Goal: Task Accomplishment & Management: Manage account settings

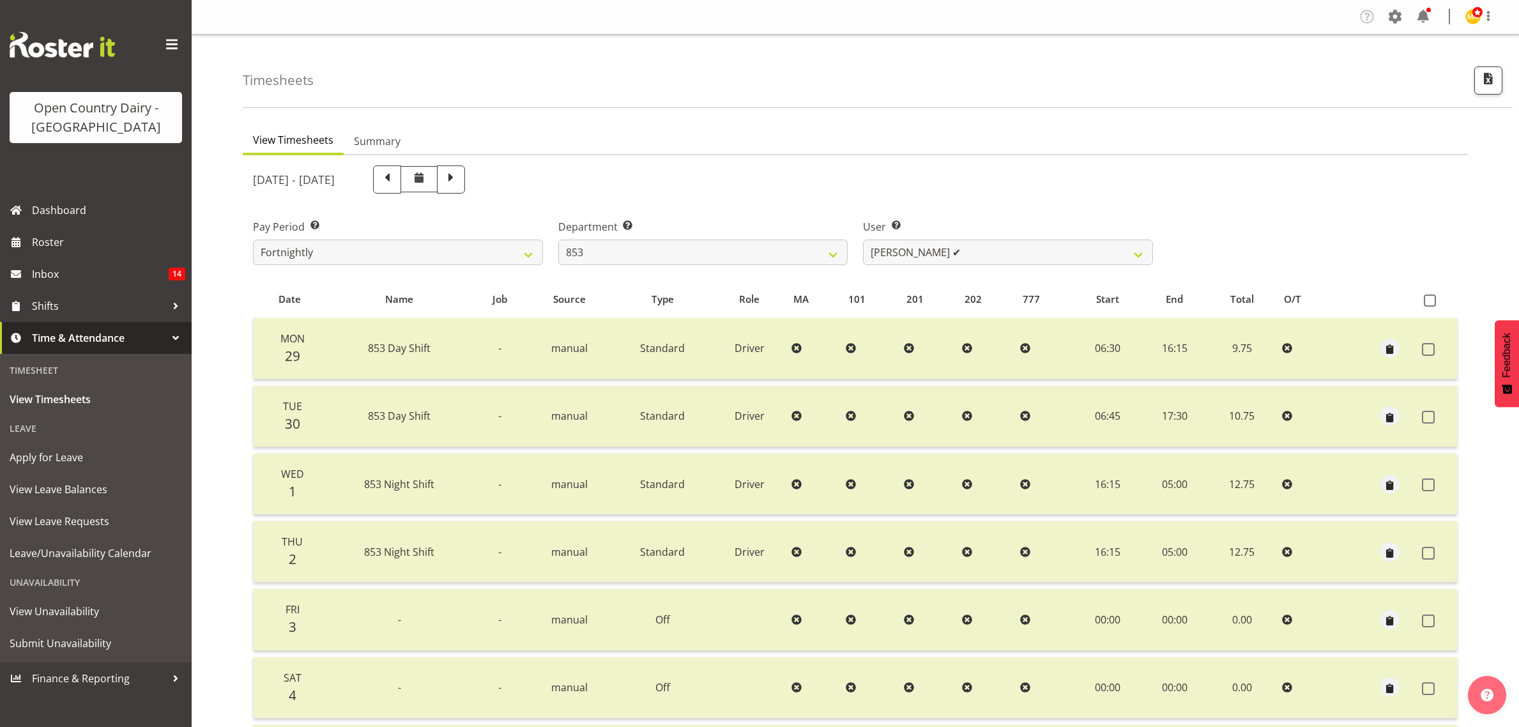
select select "669"
select select "10131"
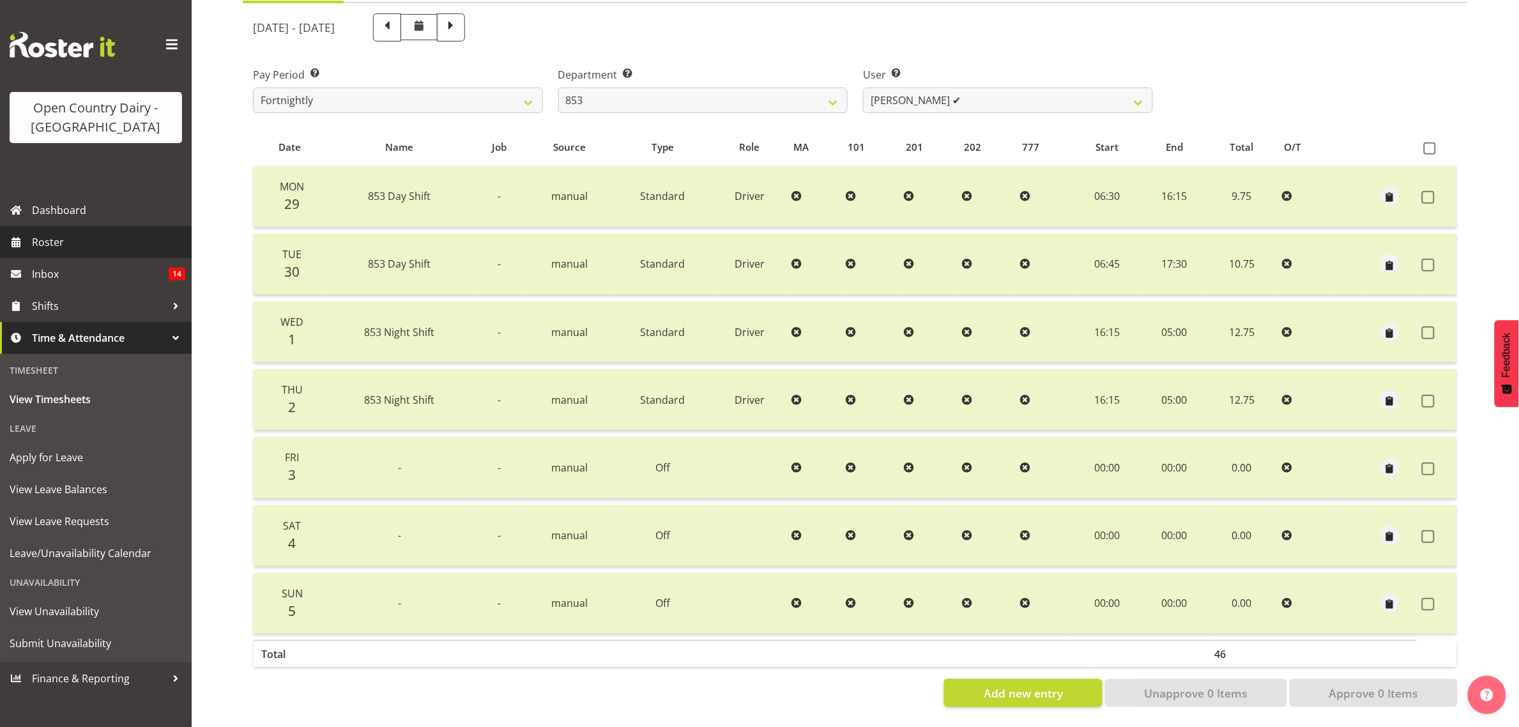
click at [64, 233] on span "Roster" at bounding box center [108, 241] width 153 height 19
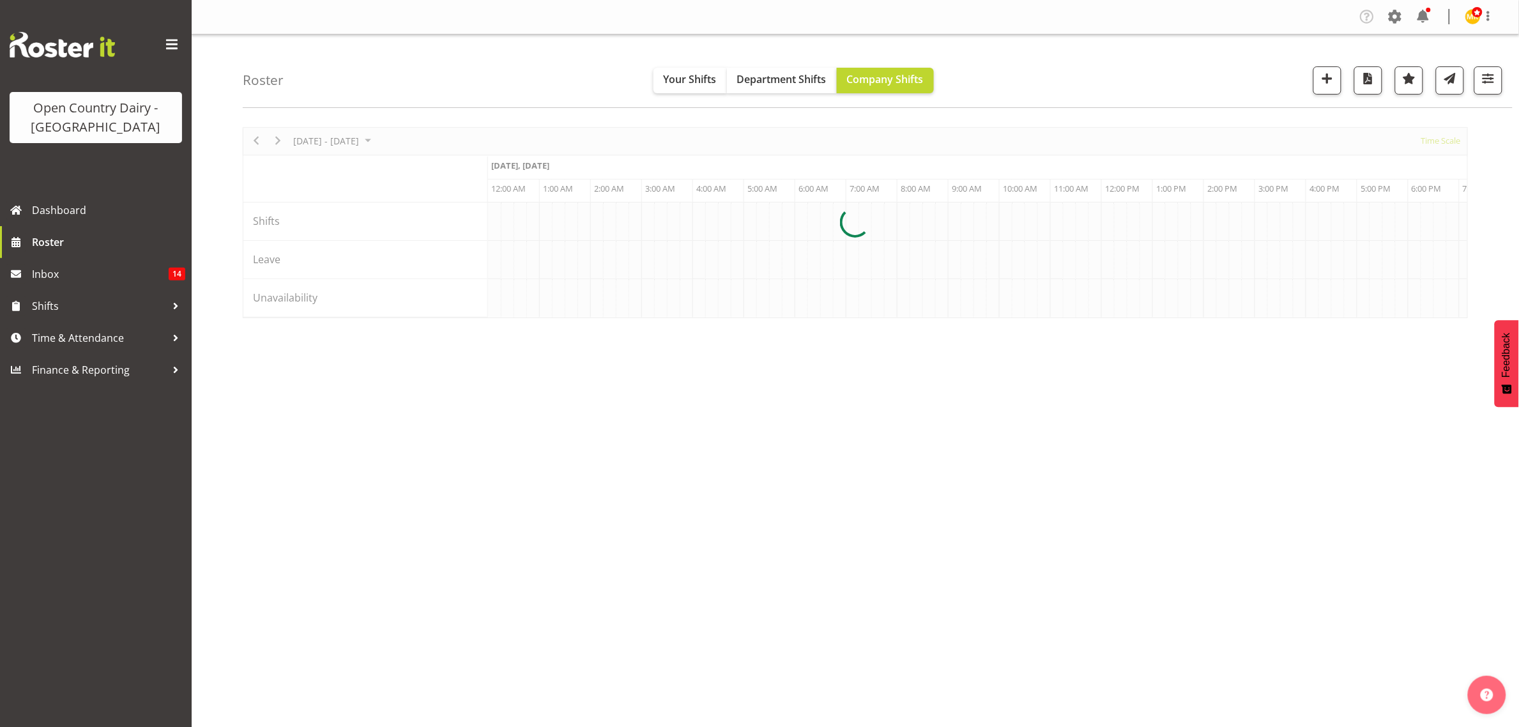
scroll to position [0, 1226]
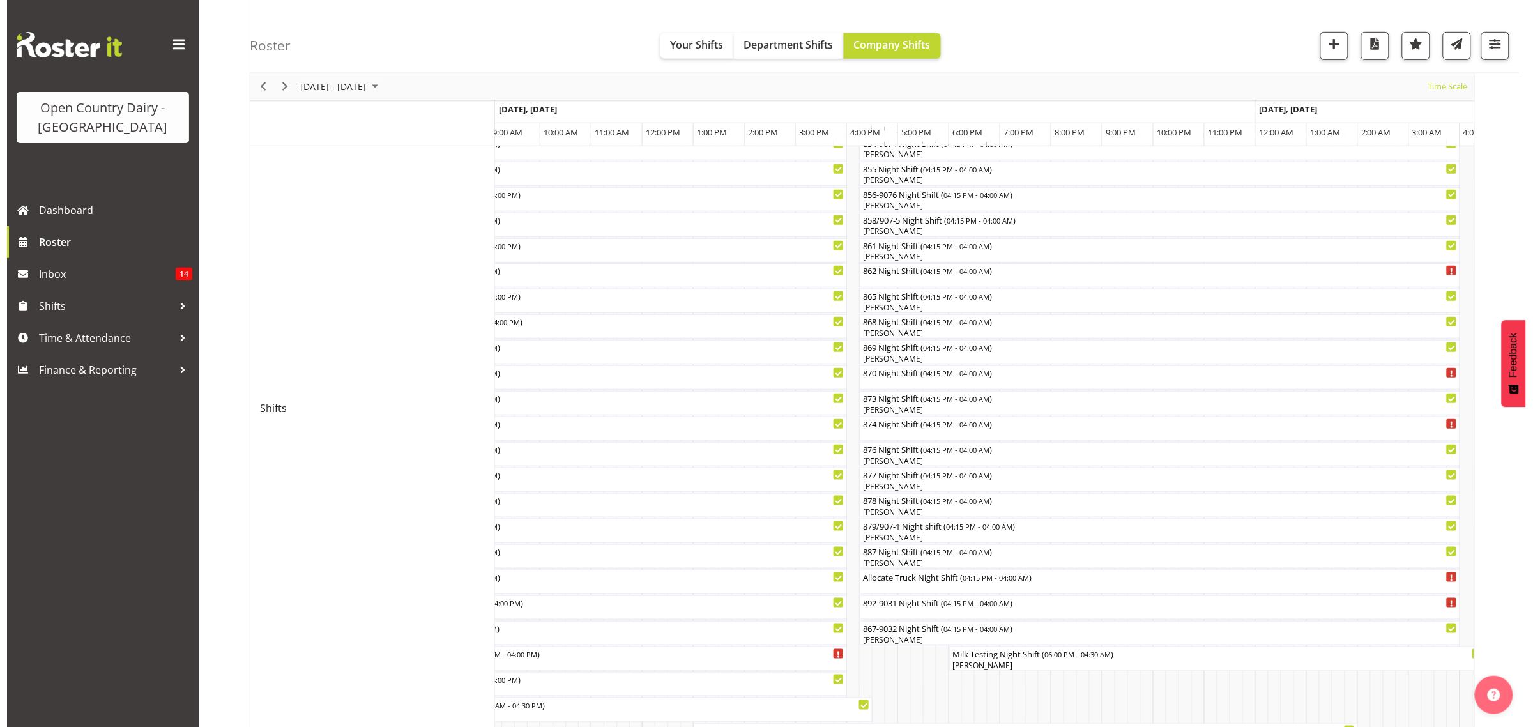
scroll to position [319, 0]
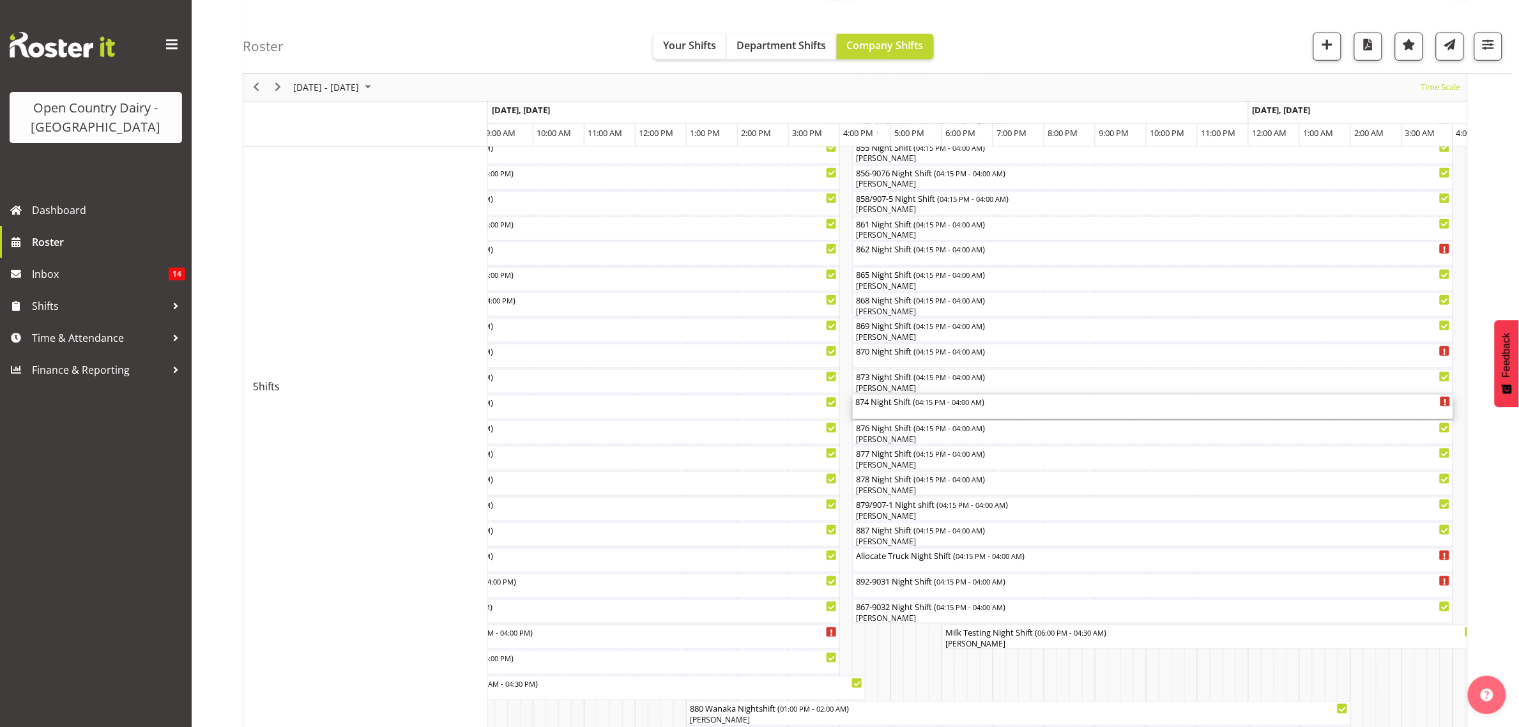
click at [979, 406] on span "04:15 PM - 04:00 AM" at bounding box center [948, 402] width 66 height 10
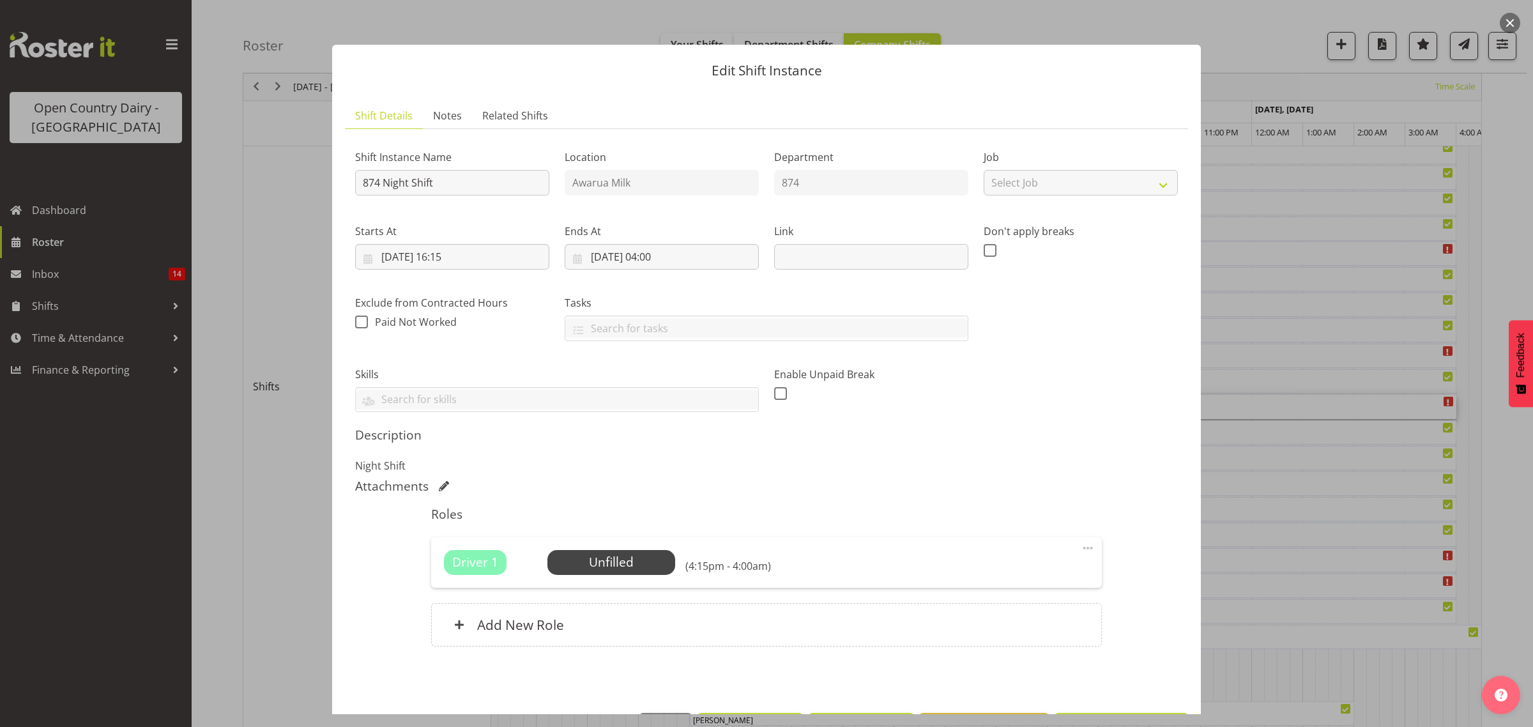
click at [1511, 15] on button "button" at bounding box center [1510, 23] width 20 height 20
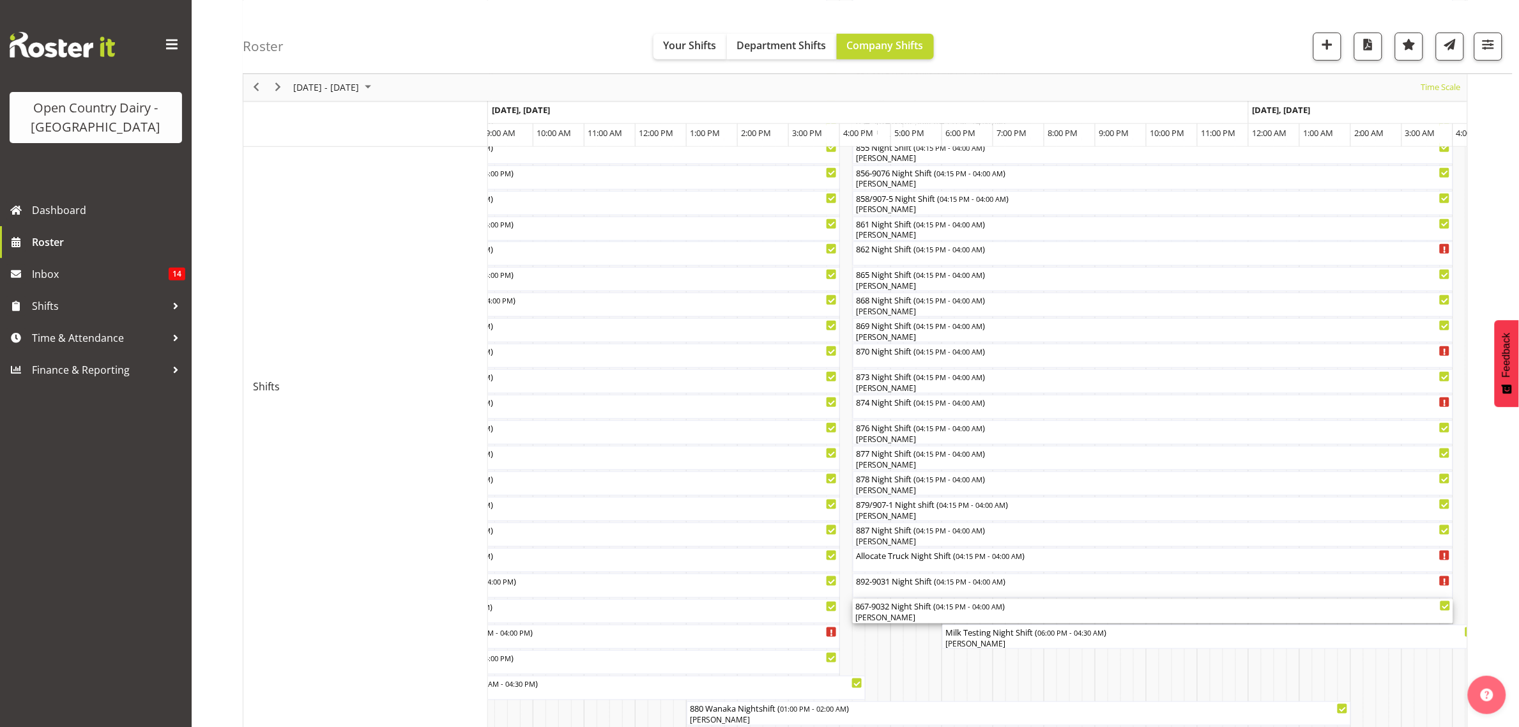
click at [922, 607] on div "867-9032 Night Shift ( 04:15 PM - 04:00 AM )" at bounding box center [1152, 605] width 595 height 13
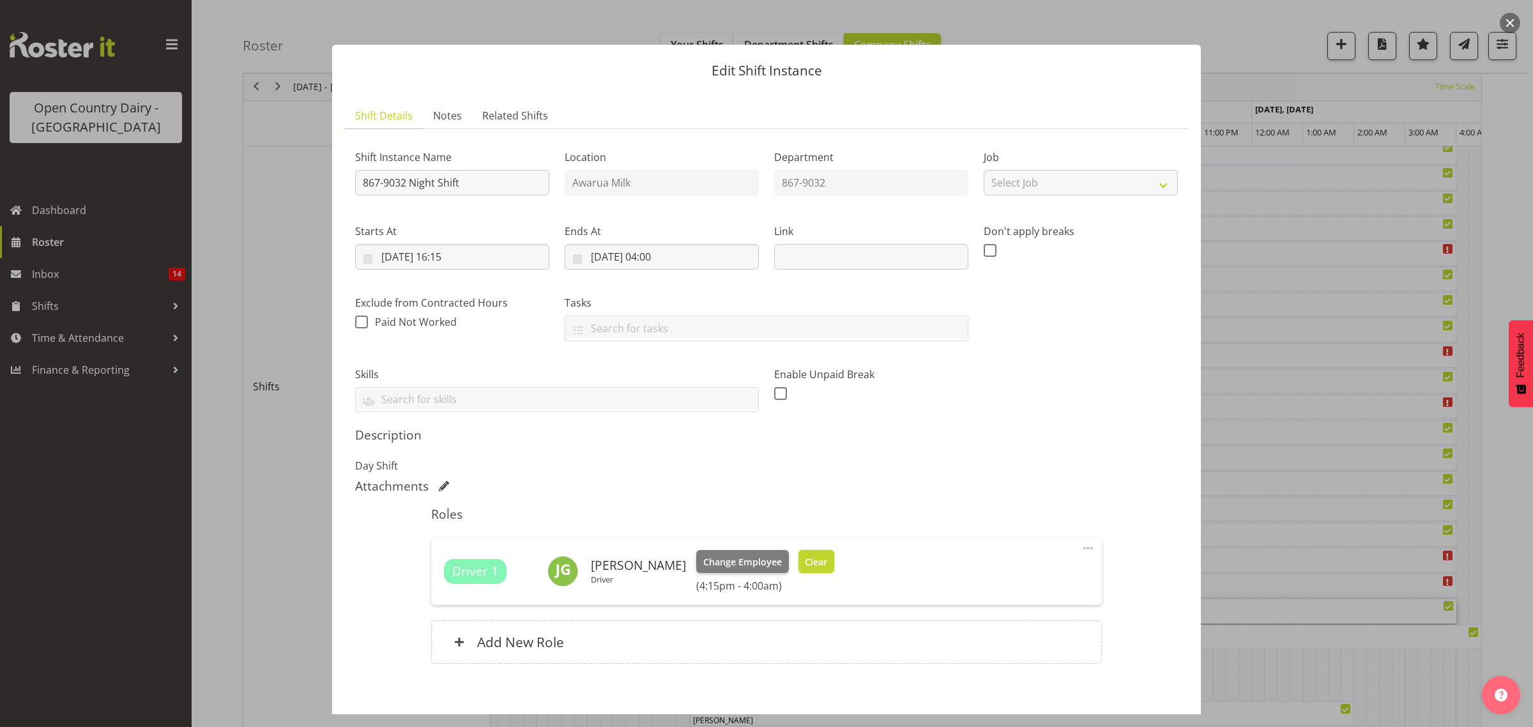
click at [805, 559] on span "Clear" at bounding box center [816, 562] width 22 height 14
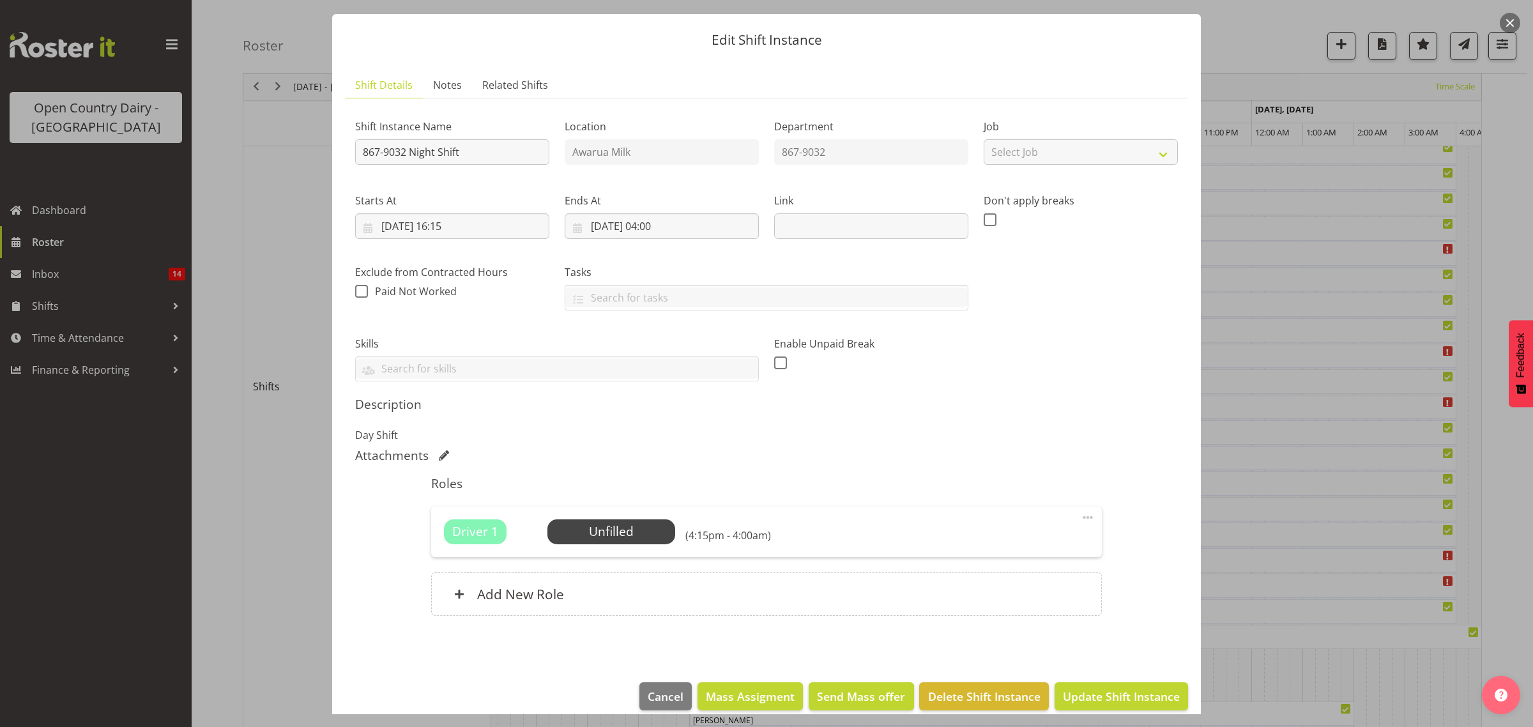
scroll to position [46, 0]
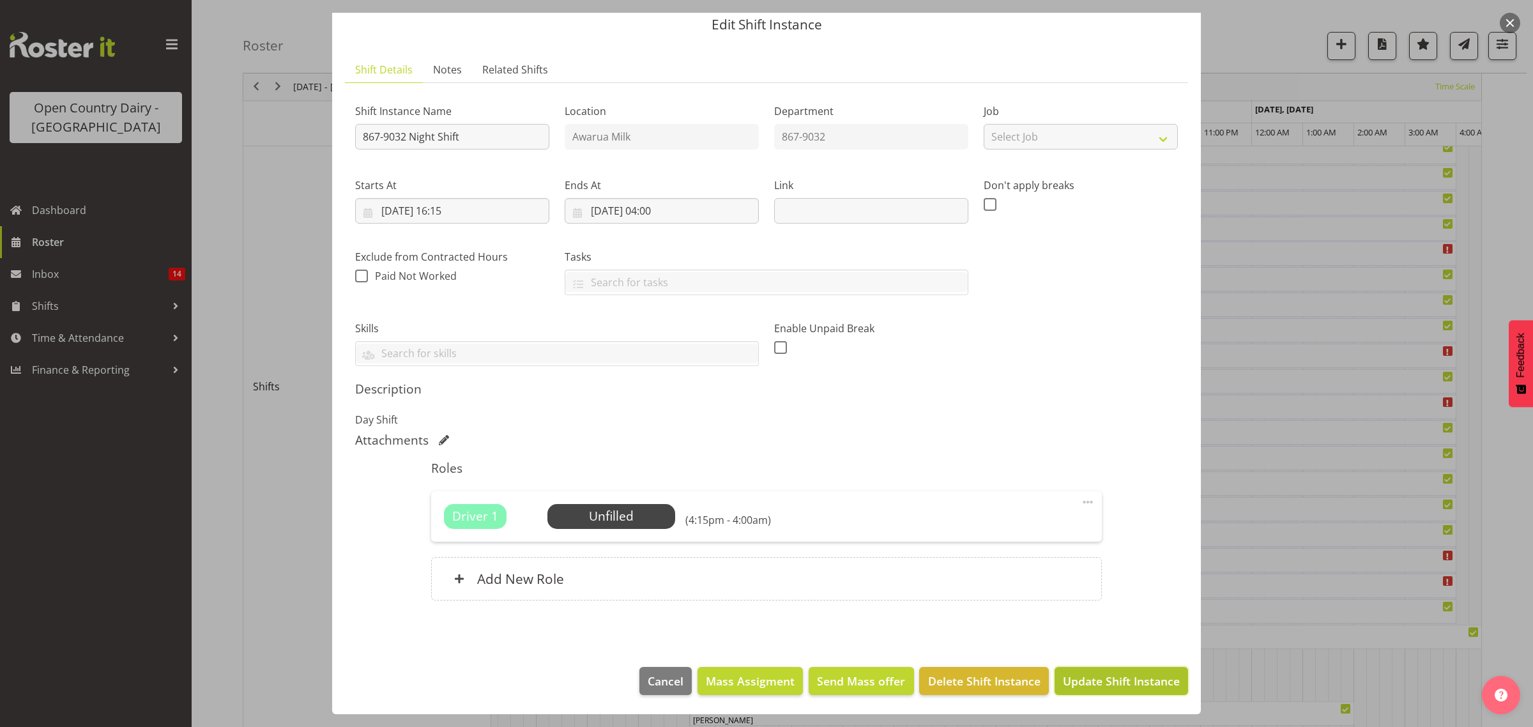
click at [1105, 684] on span "Update Shift Instance" at bounding box center [1121, 681] width 117 height 17
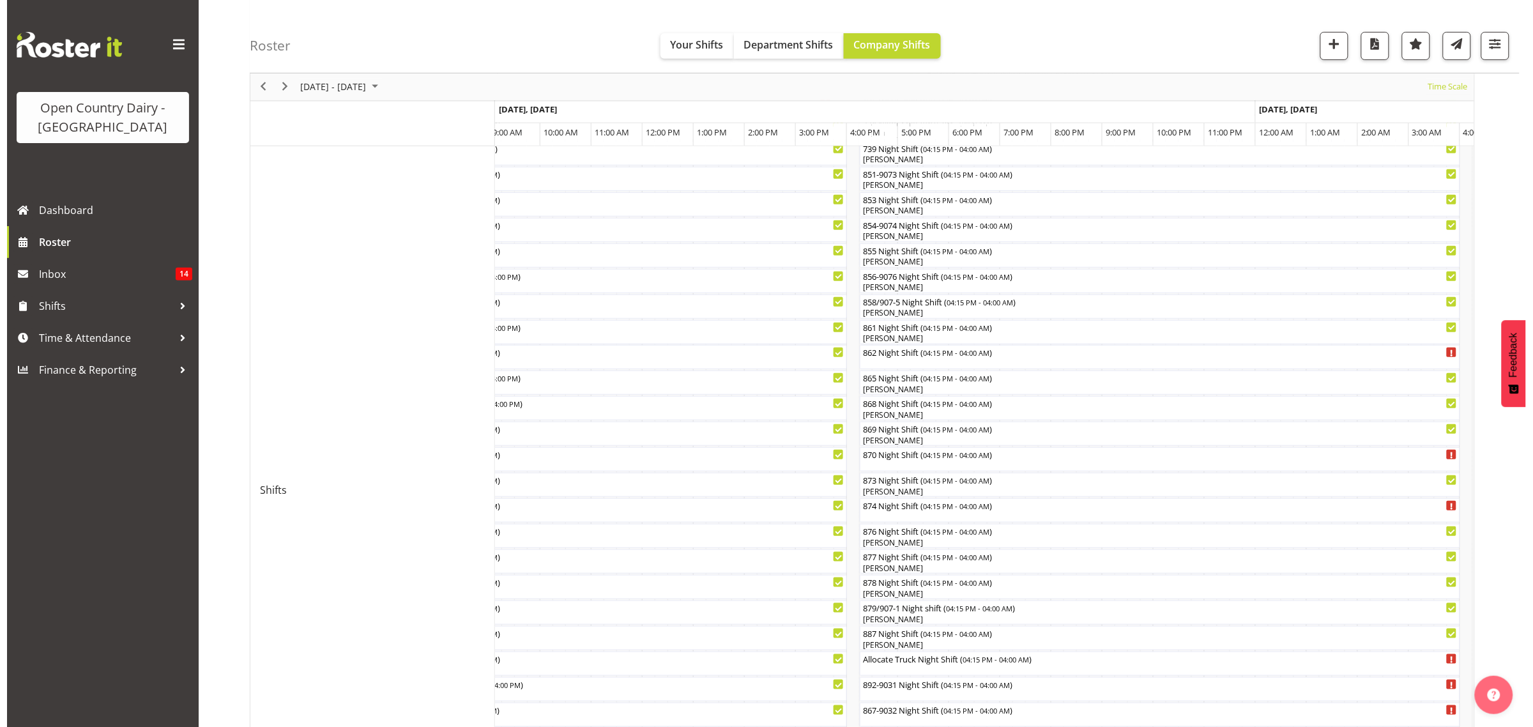
scroll to position [319, 0]
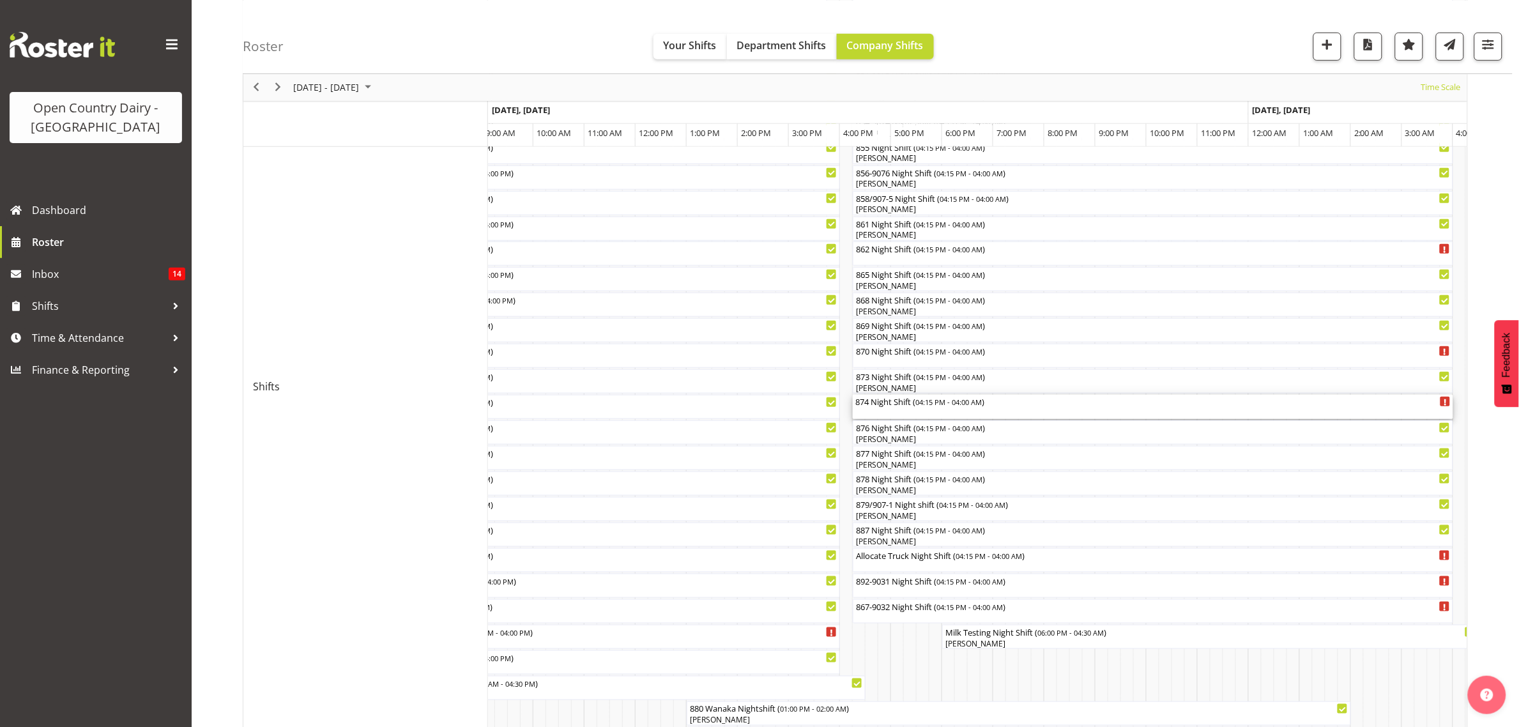
click at [921, 404] on span "04:15 PM - 04:00 AM" at bounding box center [948, 402] width 66 height 10
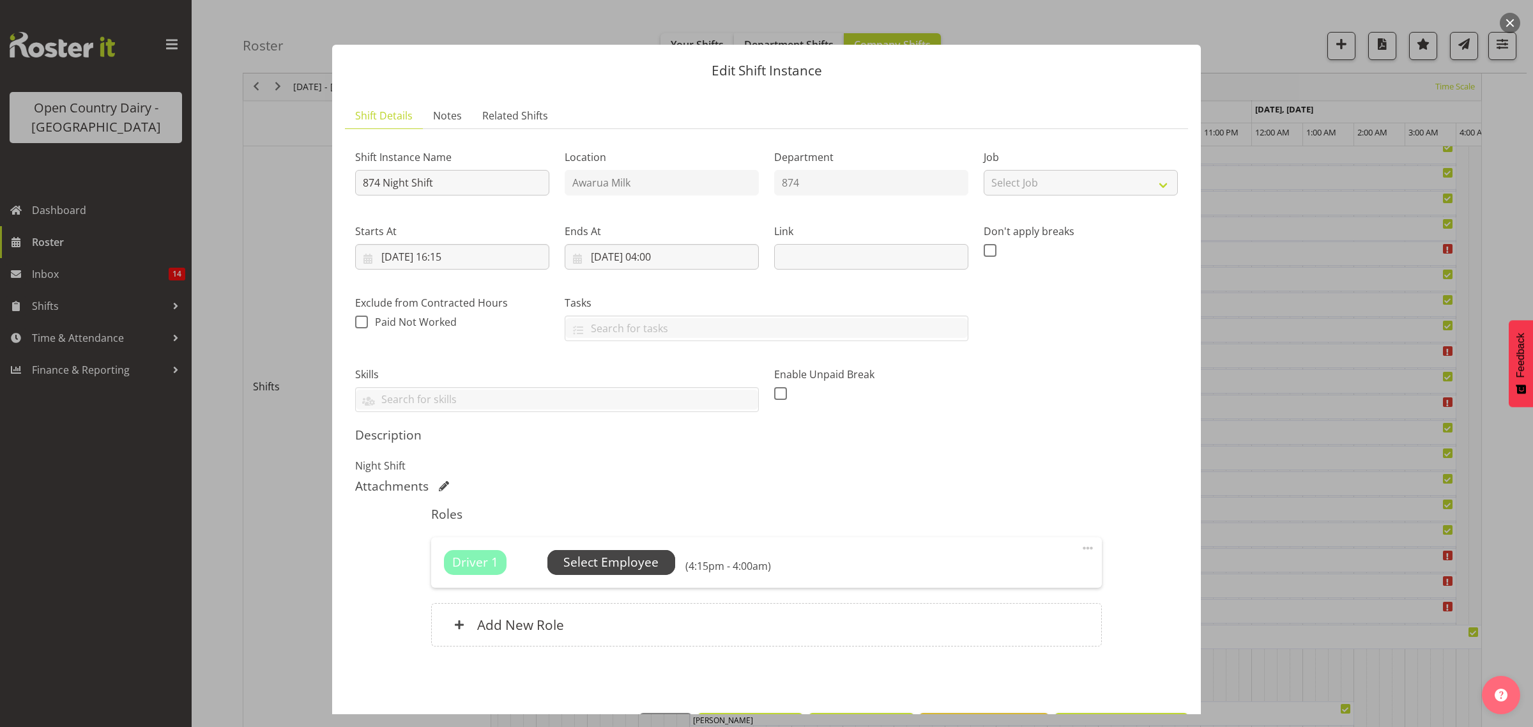
click at [607, 560] on span "Select Employee" at bounding box center [610, 562] width 95 height 19
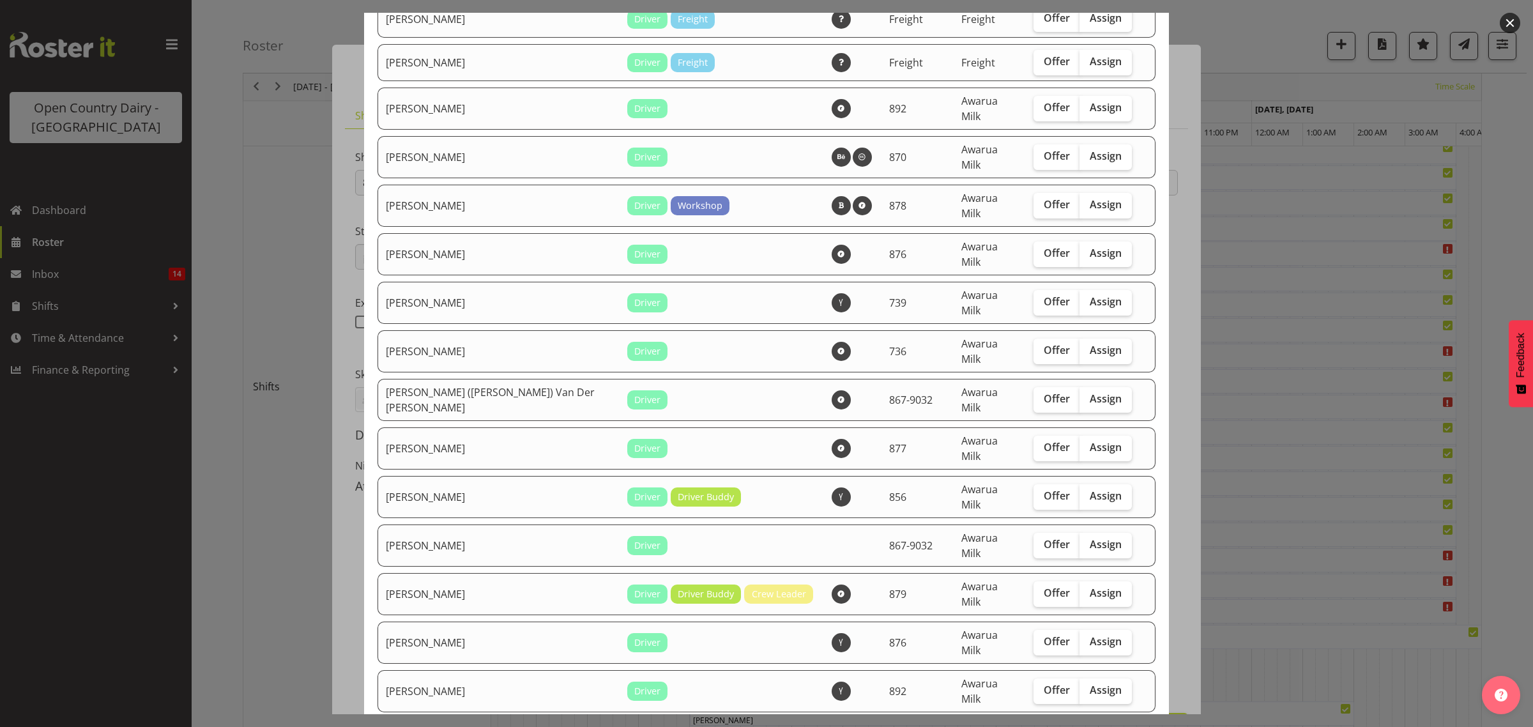
scroll to position [1277, 0]
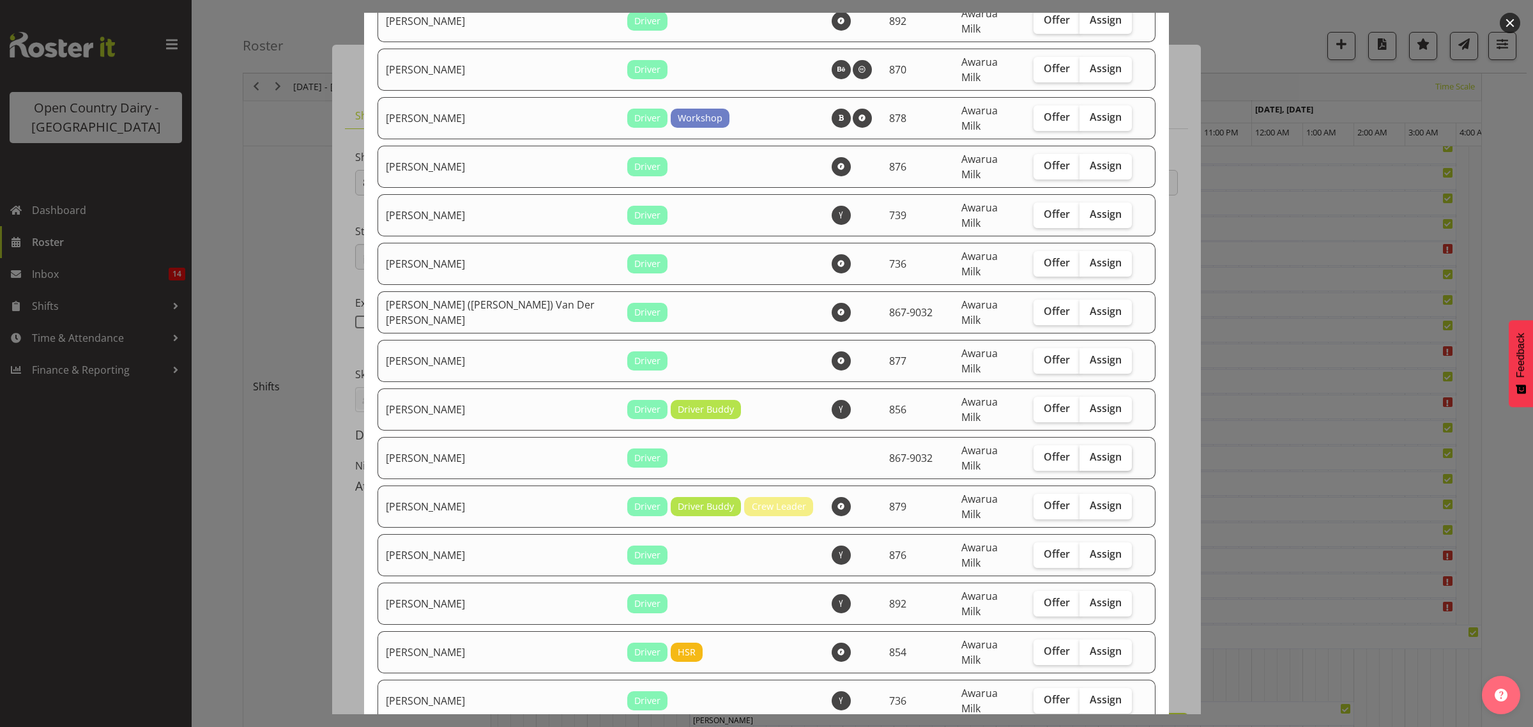
click at [1090, 450] on span "Assign" at bounding box center [1106, 456] width 32 height 13
click at [1081, 453] on input "Assign" at bounding box center [1083, 457] width 8 height 8
checkbox input "true"
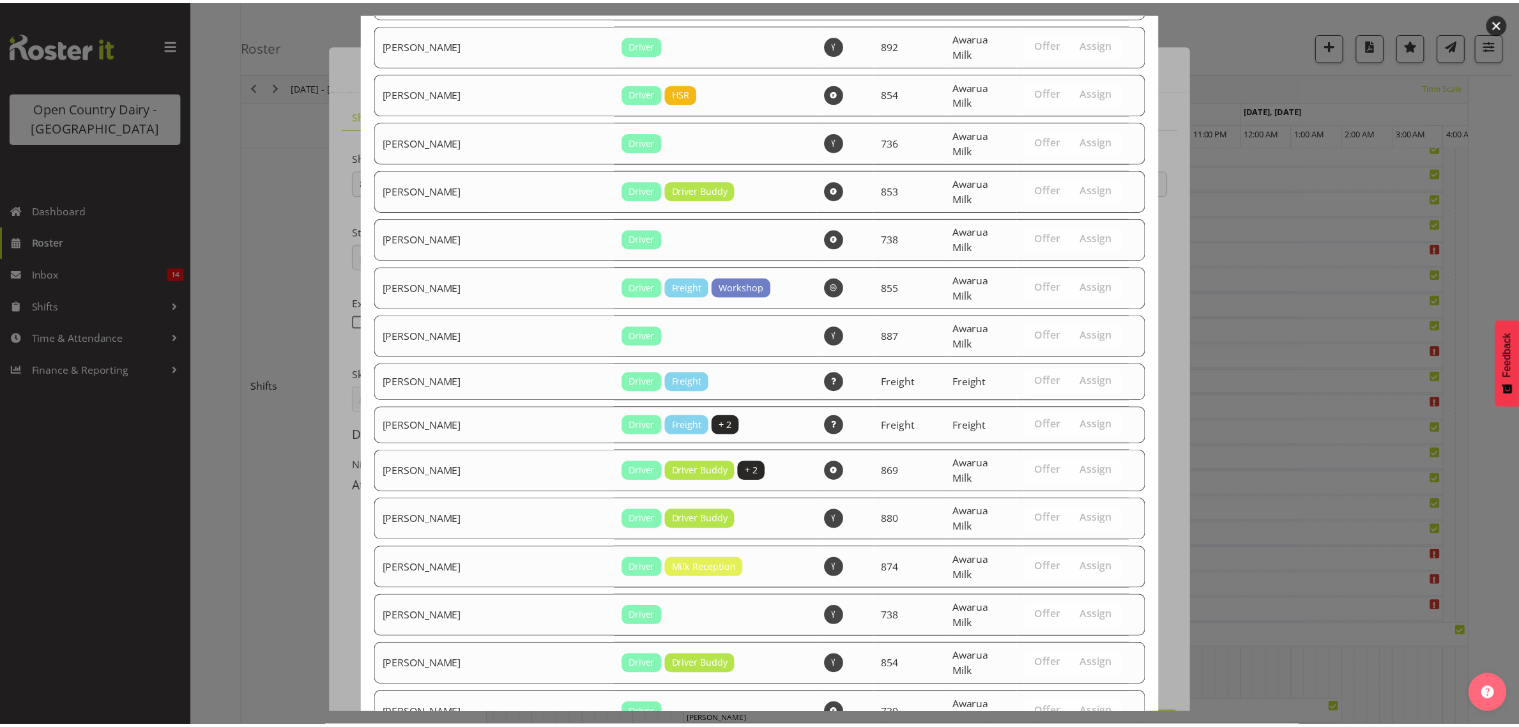
scroll to position [2126, 0]
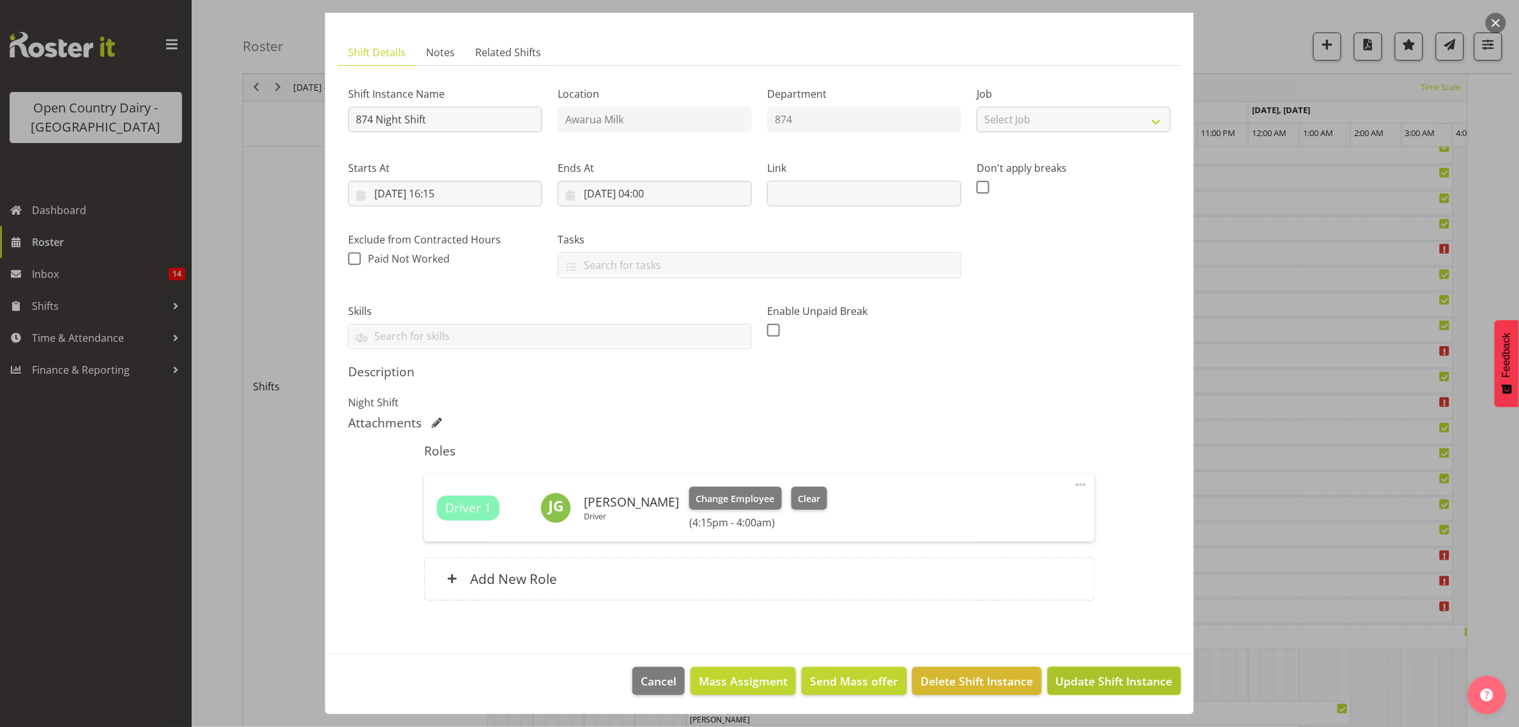
click at [1063, 671] on button "Update Shift Instance" at bounding box center [1113, 681] width 133 height 28
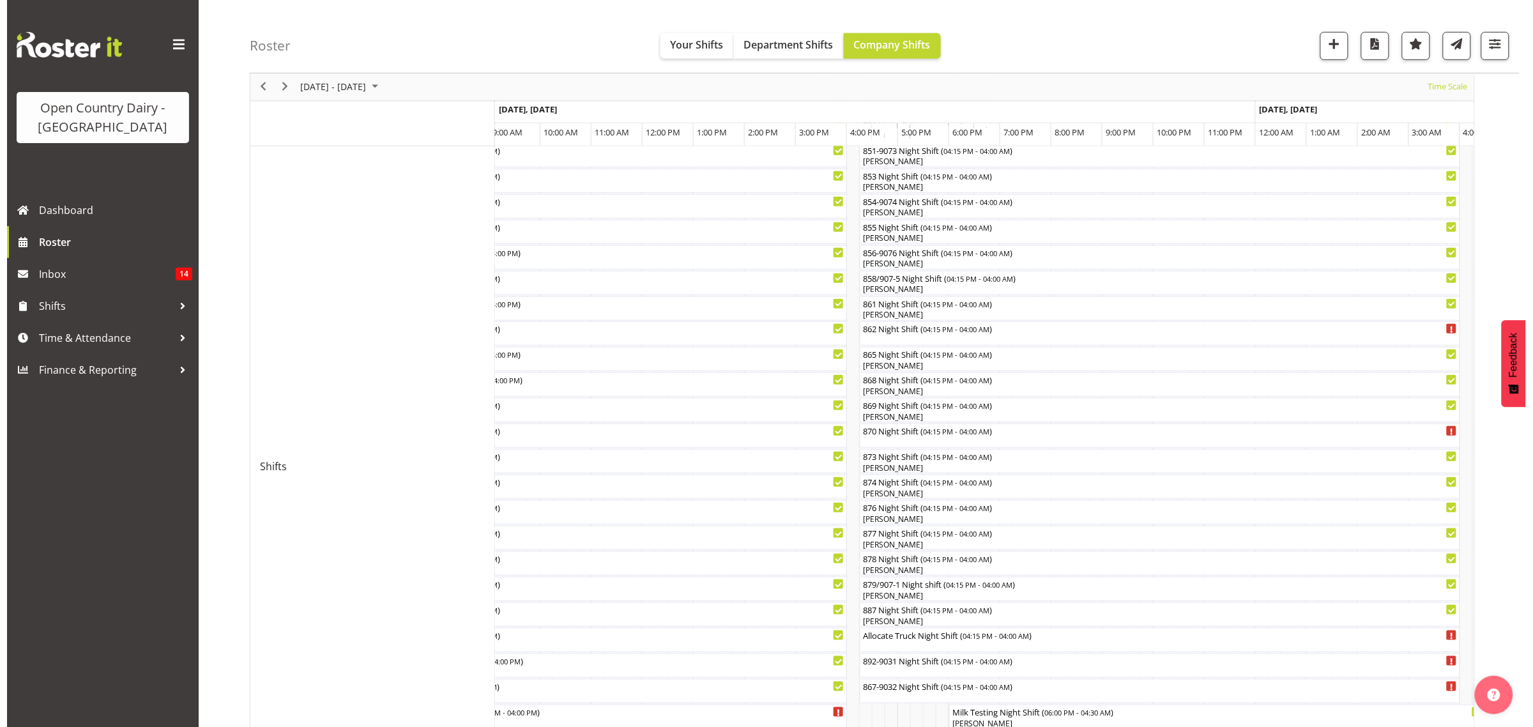
scroll to position [0, 0]
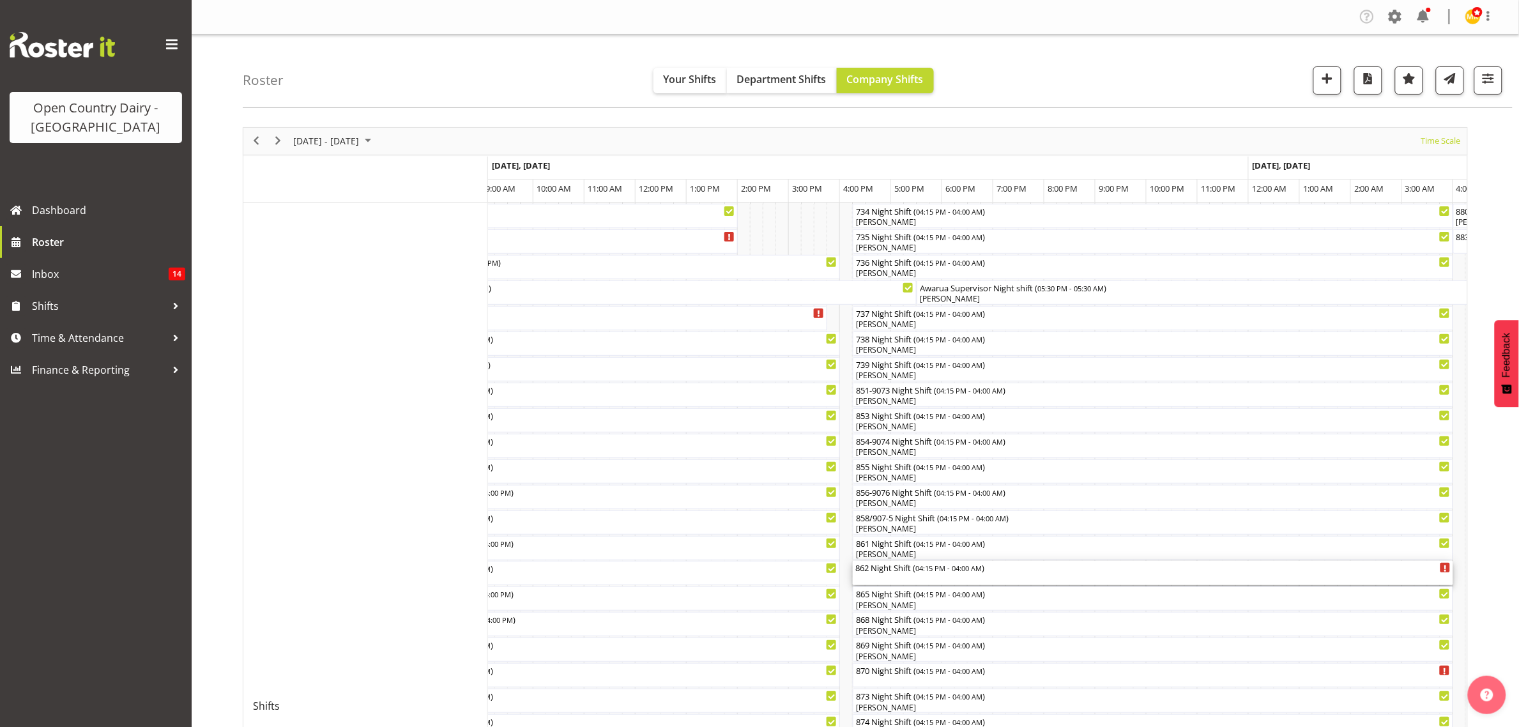
click at [993, 574] on div "862 Night Shift ( 04:15 PM - 04:00 AM )" at bounding box center [1152, 567] width 595 height 13
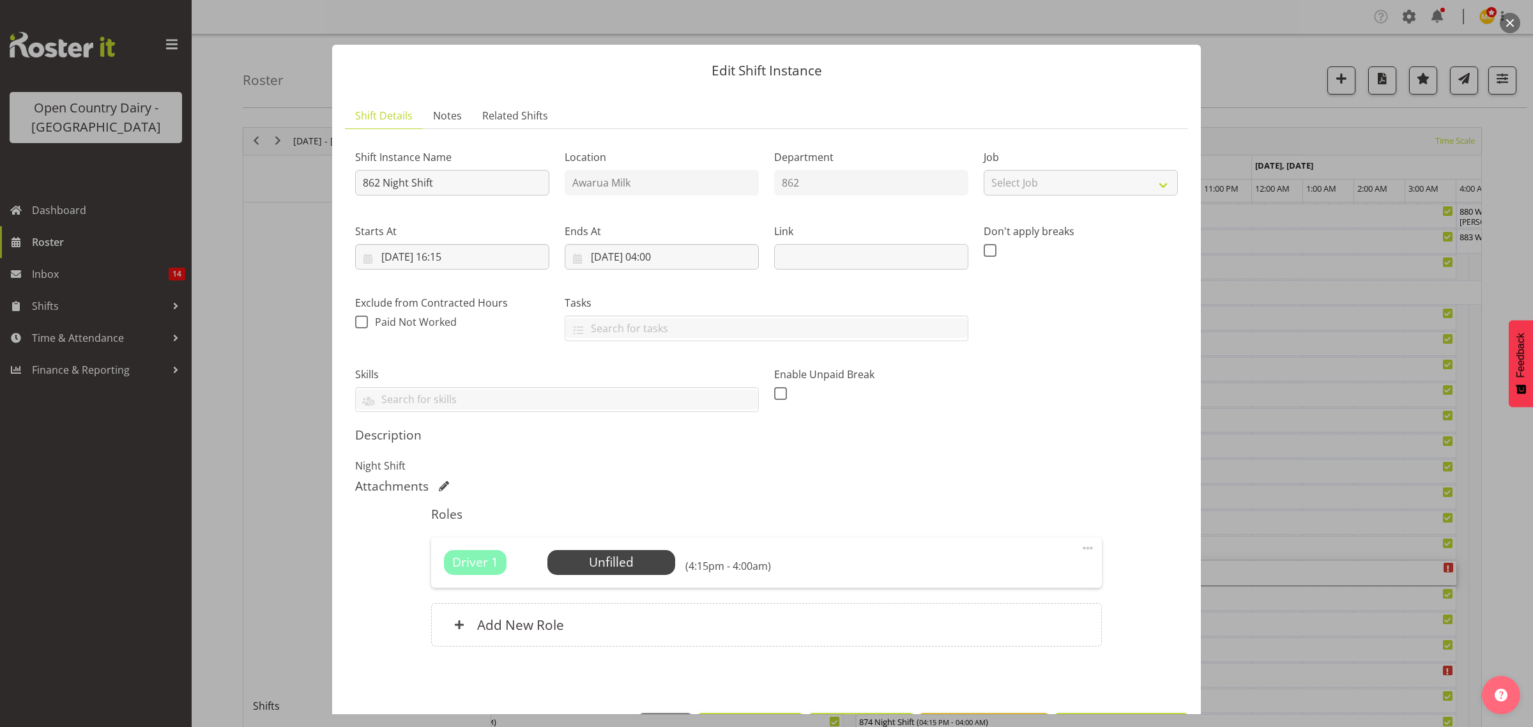
scroll to position [46, 0]
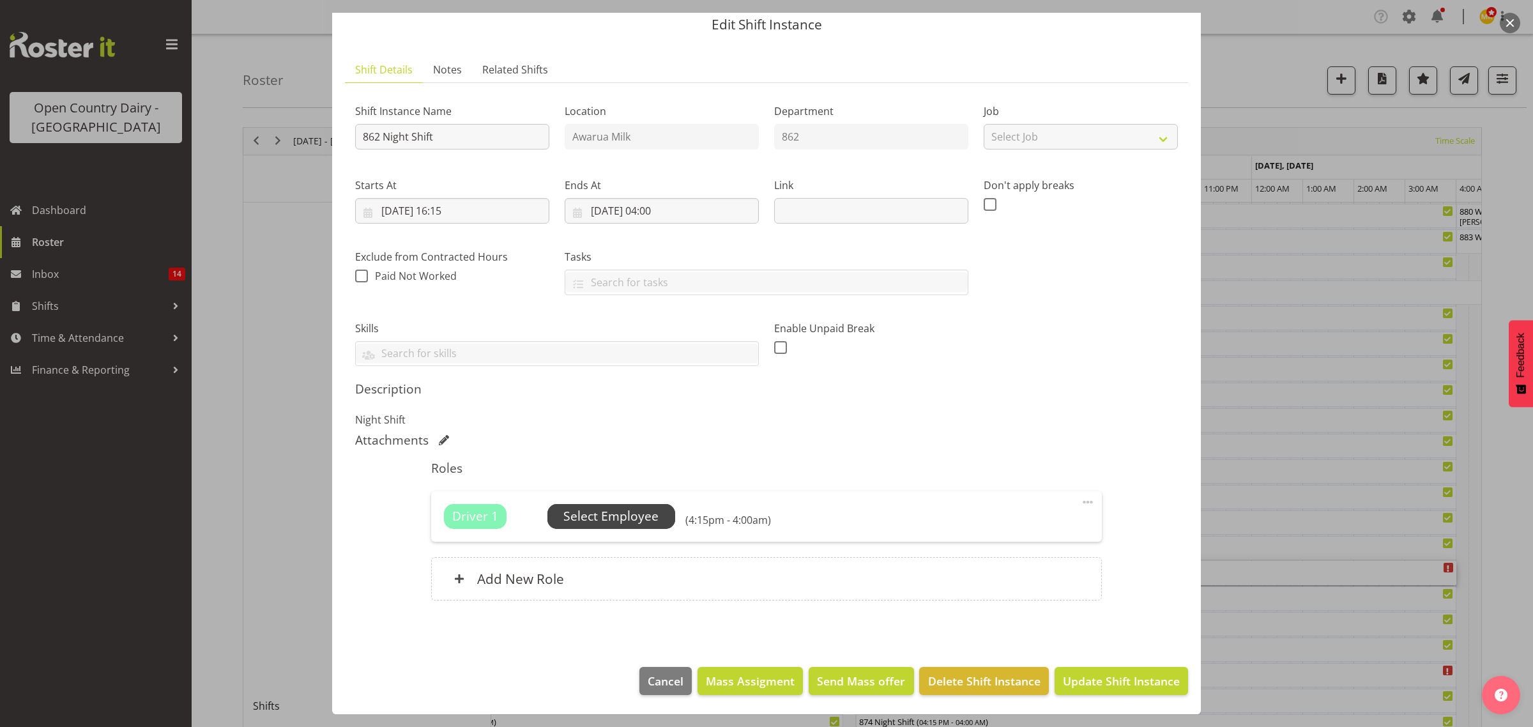
click at [617, 512] on span "Select Employee" at bounding box center [610, 516] width 95 height 19
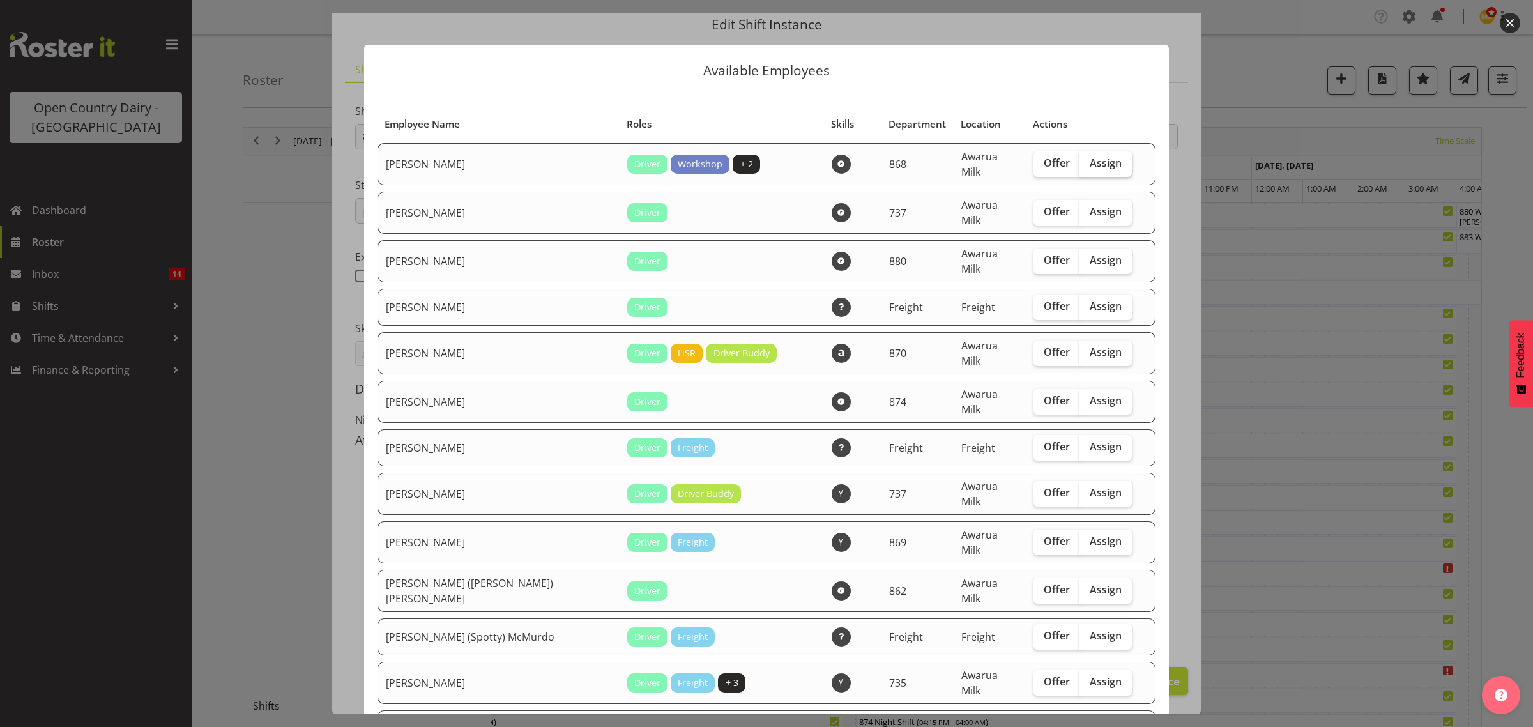
click at [1090, 158] on span "Assign" at bounding box center [1106, 162] width 32 height 13
click at [1084, 159] on input "Assign" at bounding box center [1083, 163] width 8 height 8
click at [1081, 214] on label "Assign" at bounding box center [1105, 213] width 52 height 26
drag, startPoint x: 1019, startPoint y: 164, endPoint x: 1041, endPoint y: 164, distance: 21.7
click at [1044, 164] on span "Offer" at bounding box center [1057, 162] width 26 height 13
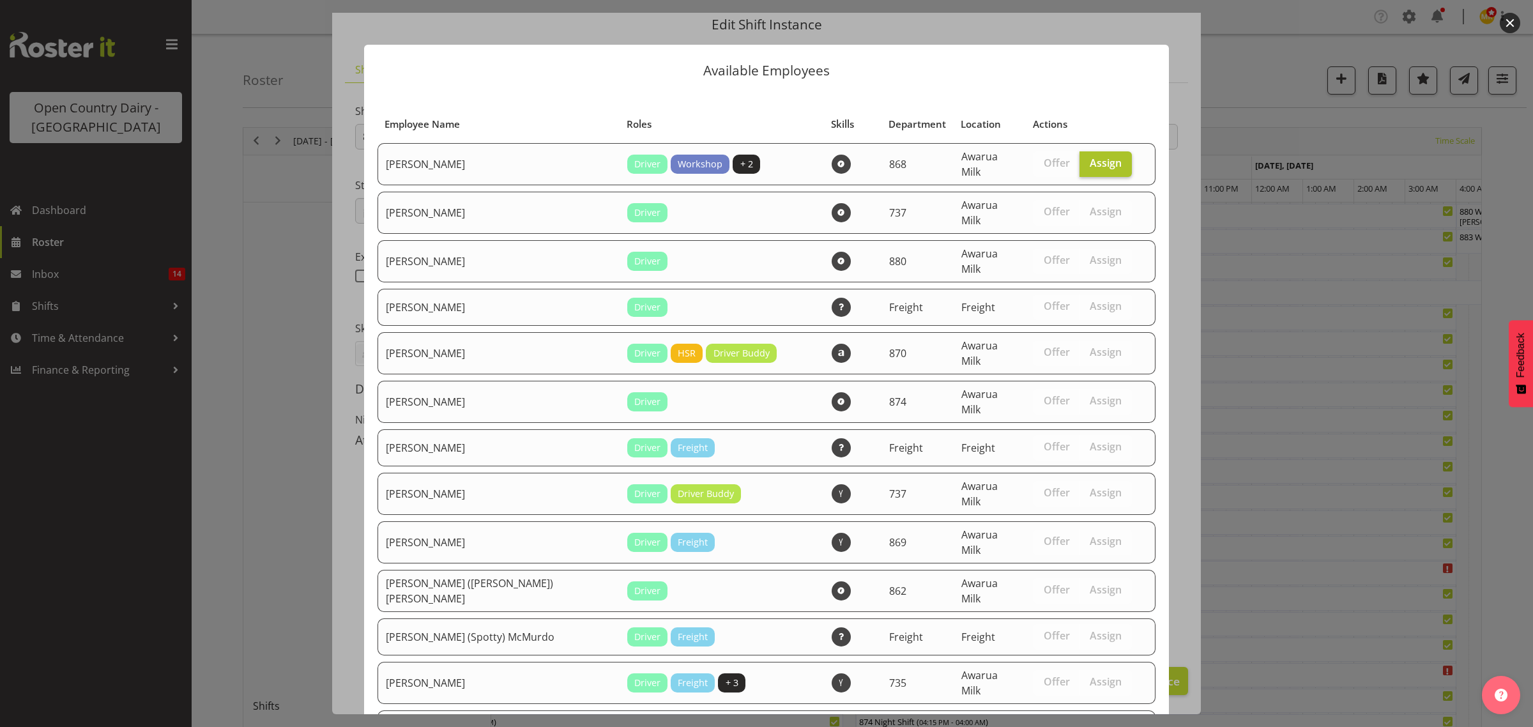
click at [1079, 163] on input "Assign" at bounding box center [1083, 163] width 8 height 8
checkbox input "false"
click at [1044, 162] on span "Offer" at bounding box center [1057, 162] width 26 height 13
click at [1033, 162] on input "Offer" at bounding box center [1037, 163] width 8 height 8
checkbox input "true"
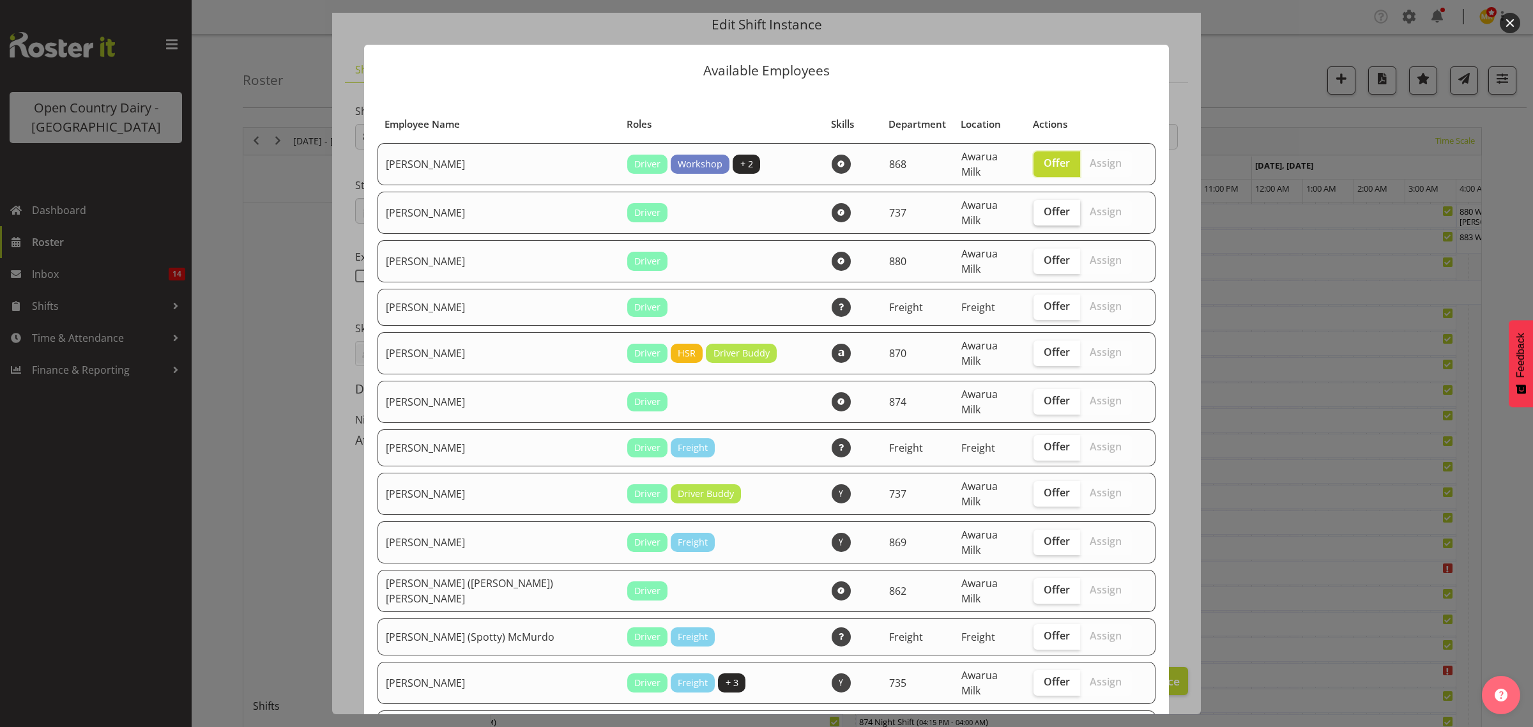
click at [1044, 211] on span "Offer" at bounding box center [1057, 211] width 26 height 13
click at [1033, 211] on input "Offer" at bounding box center [1037, 212] width 8 height 8
checkbox input "true"
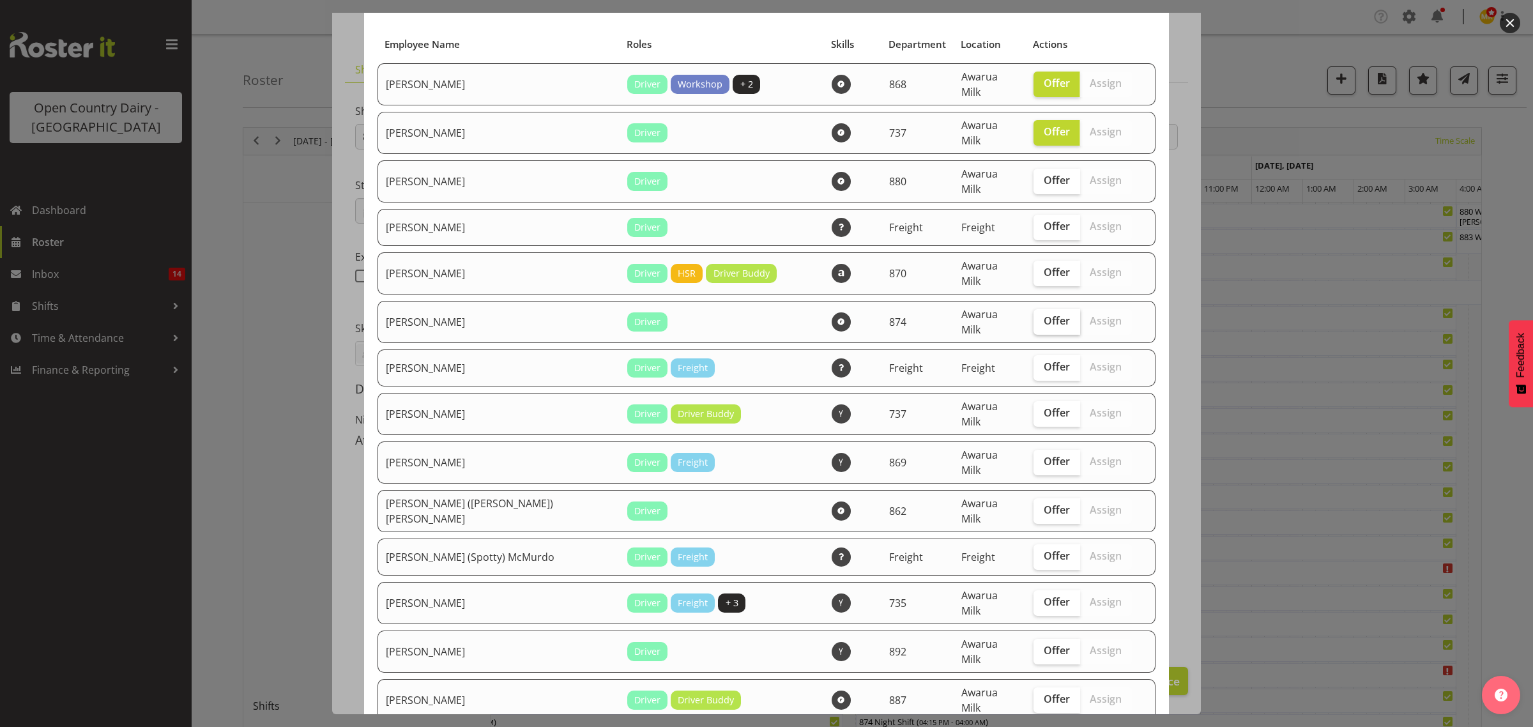
click at [1044, 314] on span "Offer" at bounding box center [1057, 320] width 26 height 13
click at [1033, 317] on input "Offer" at bounding box center [1037, 321] width 8 height 8
checkbox input "true"
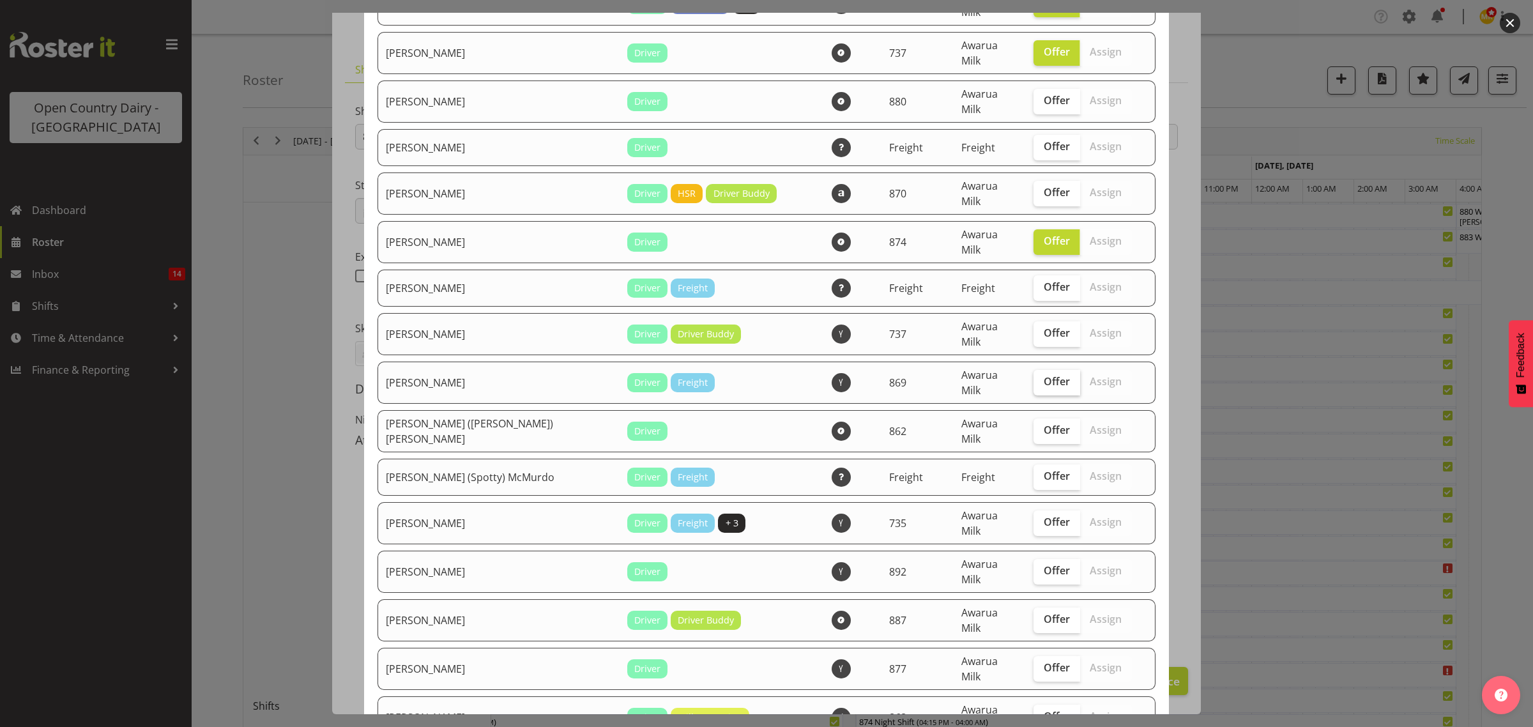
click at [1044, 375] on span "Offer" at bounding box center [1057, 381] width 26 height 13
click at [1033, 377] on input "Offer" at bounding box center [1037, 381] width 8 height 8
checkbox input "true"
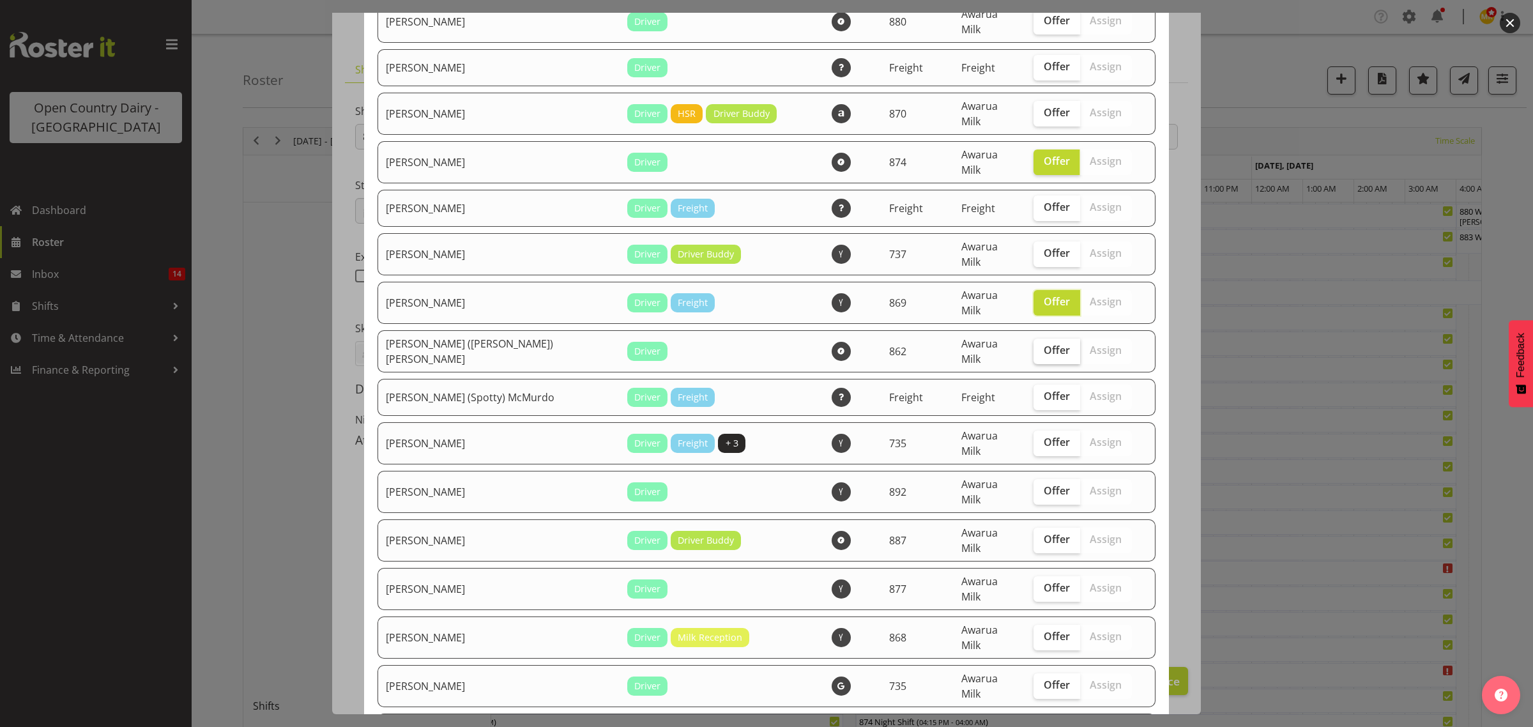
click at [1033, 339] on label "Offer" at bounding box center [1056, 352] width 47 height 26
click at [1033, 346] on input "Offer" at bounding box center [1037, 350] width 8 height 8
checkbox input "true"
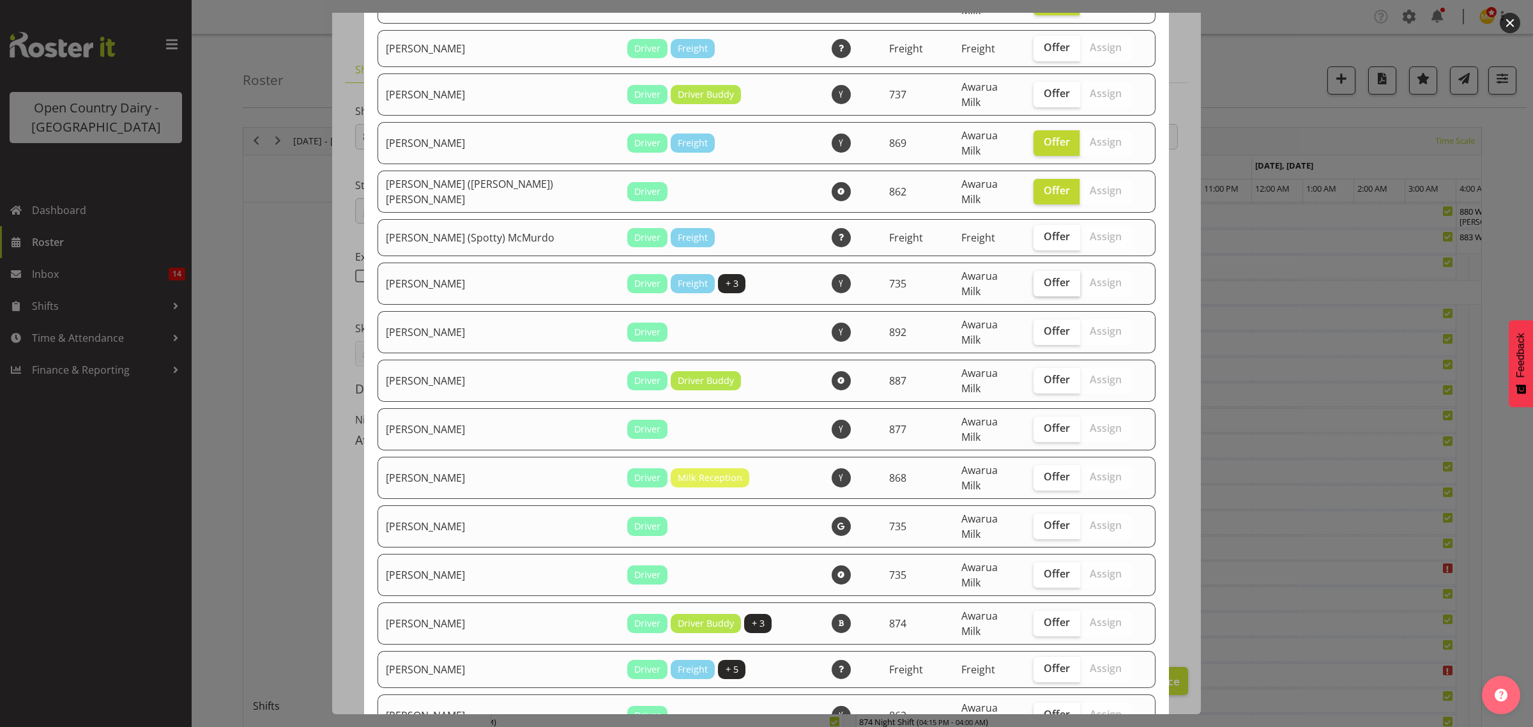
click at [1033, 271] on label "Offer" at bounding box center [1056, 284] width 47 height 26
click at [1033, 278] on input "Offer" at bounding box center [1037, 282] width 8 height 8
checkbox input "true"
click at [1044, 373] on span "Offer" at bounding box center [1057, 379] width 26 height 13
click at [1033, 376] on input "Offer" at bounding box center [1037, 380] width 8 height 8
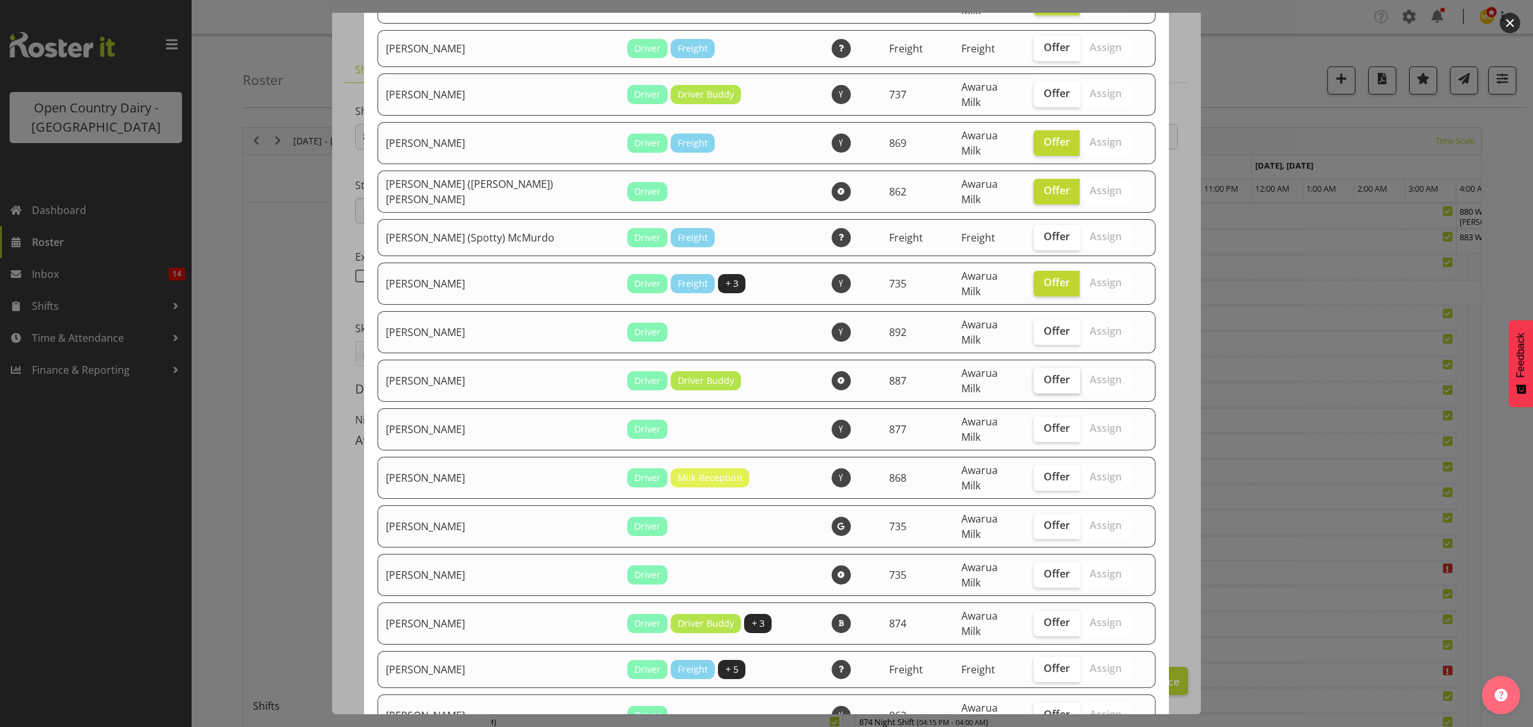
checkbox input "true"
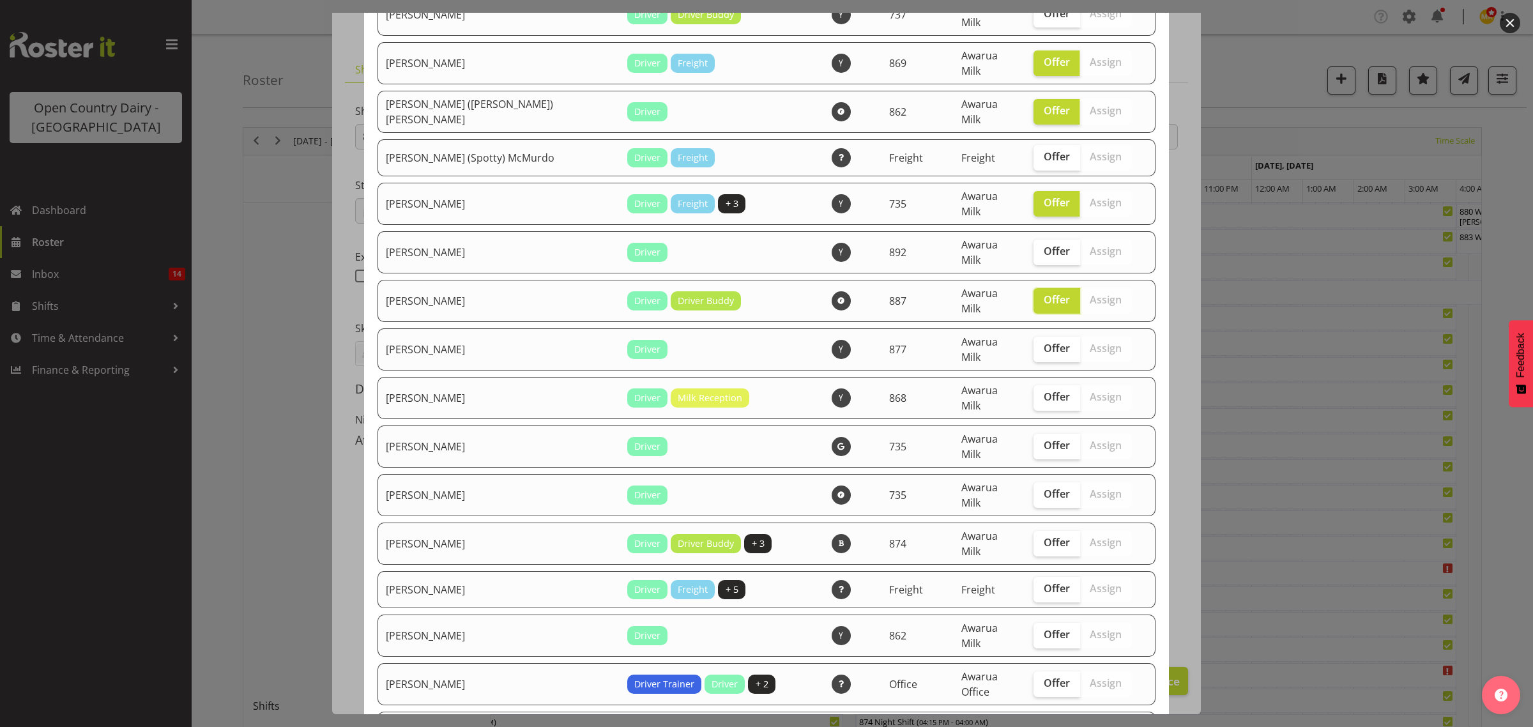
scroll to position [559, 0]
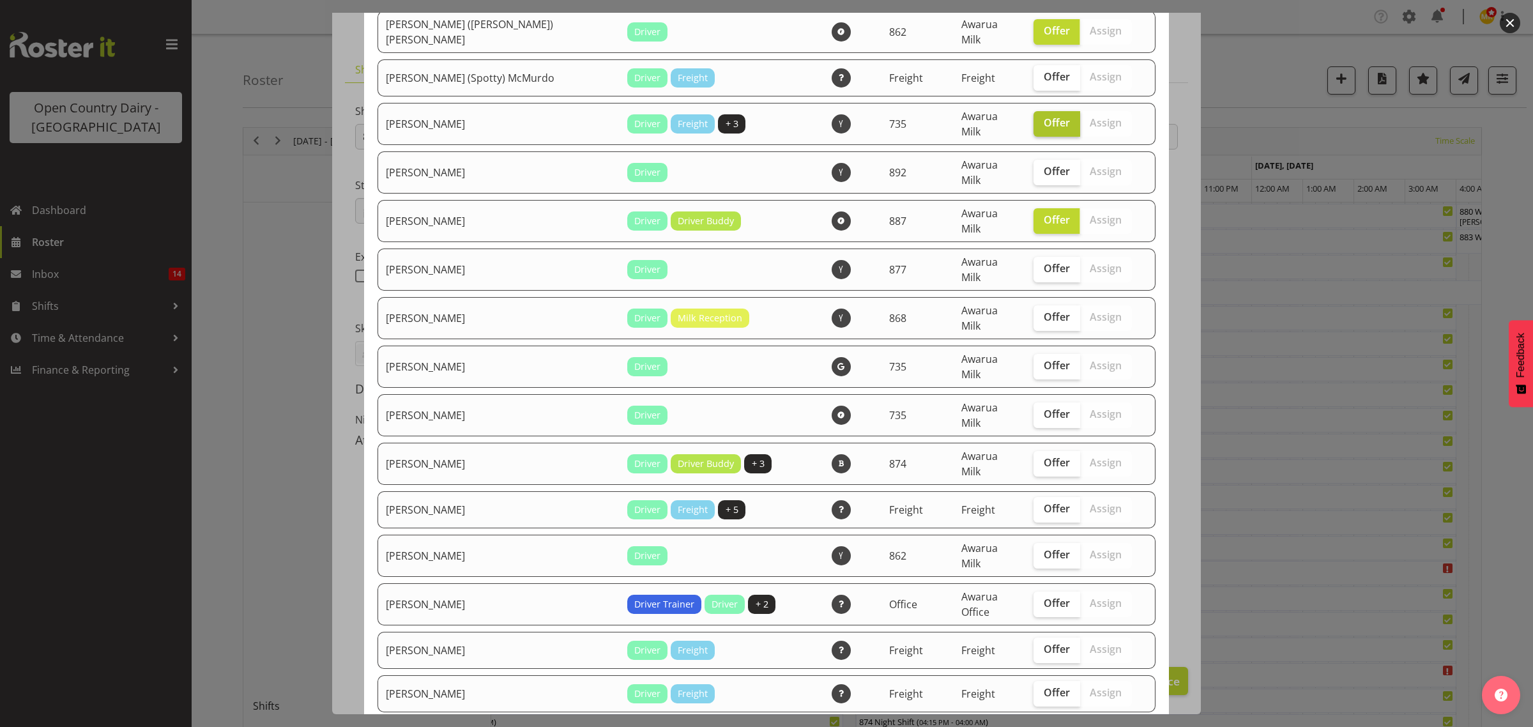
click at [1044, 116] on span "Offer" at bounding box center [1057, 122] width 26 height 13
click at [1033, 119] on input "Offer" at bounding box center [1037, 123] width 8 height 8
checkbox input "false"
click at [1044, 262] on span "Offer" at bounding box center [1057, 268] width 26 height 13
click at [1033, 264] on input "Offer" at bounding box center [1037, 268] width 8 height 8
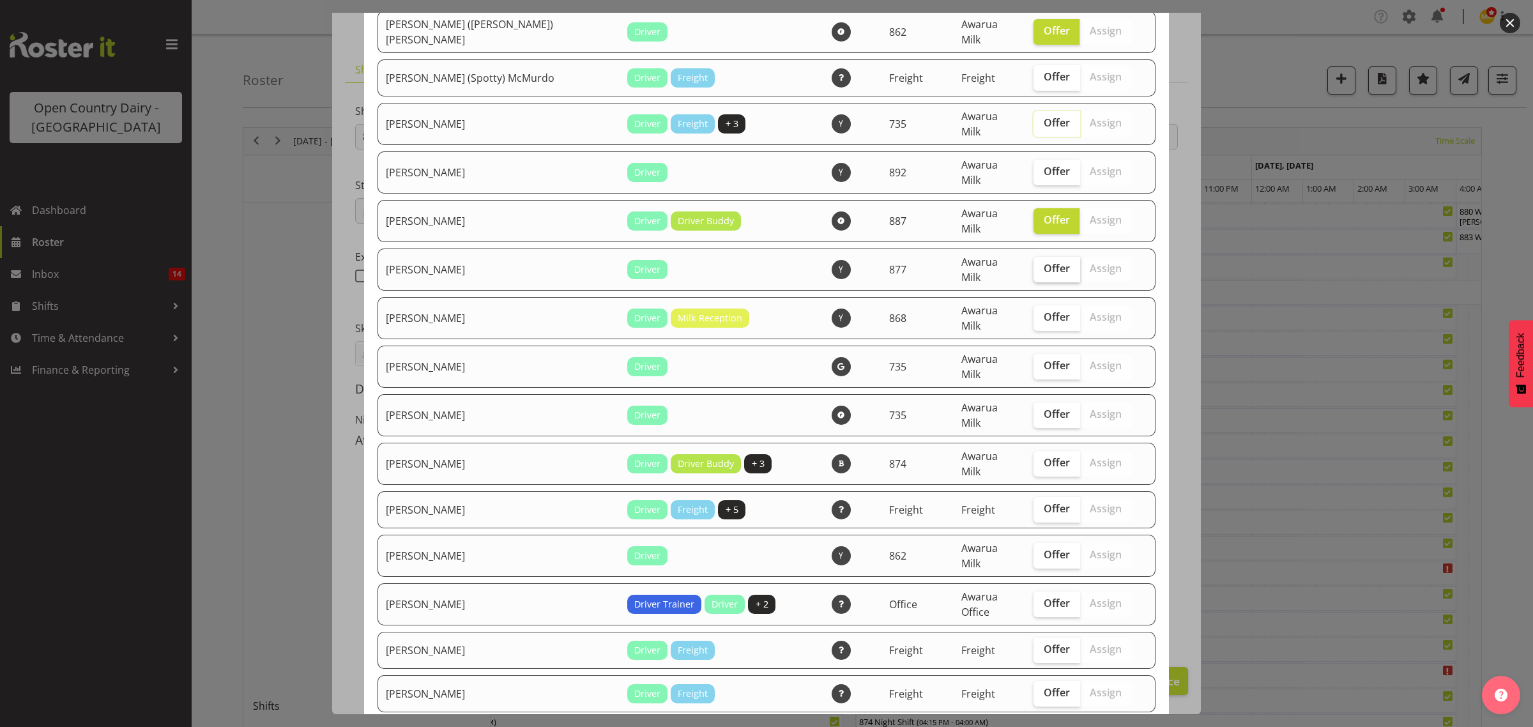
checkbox input "true"
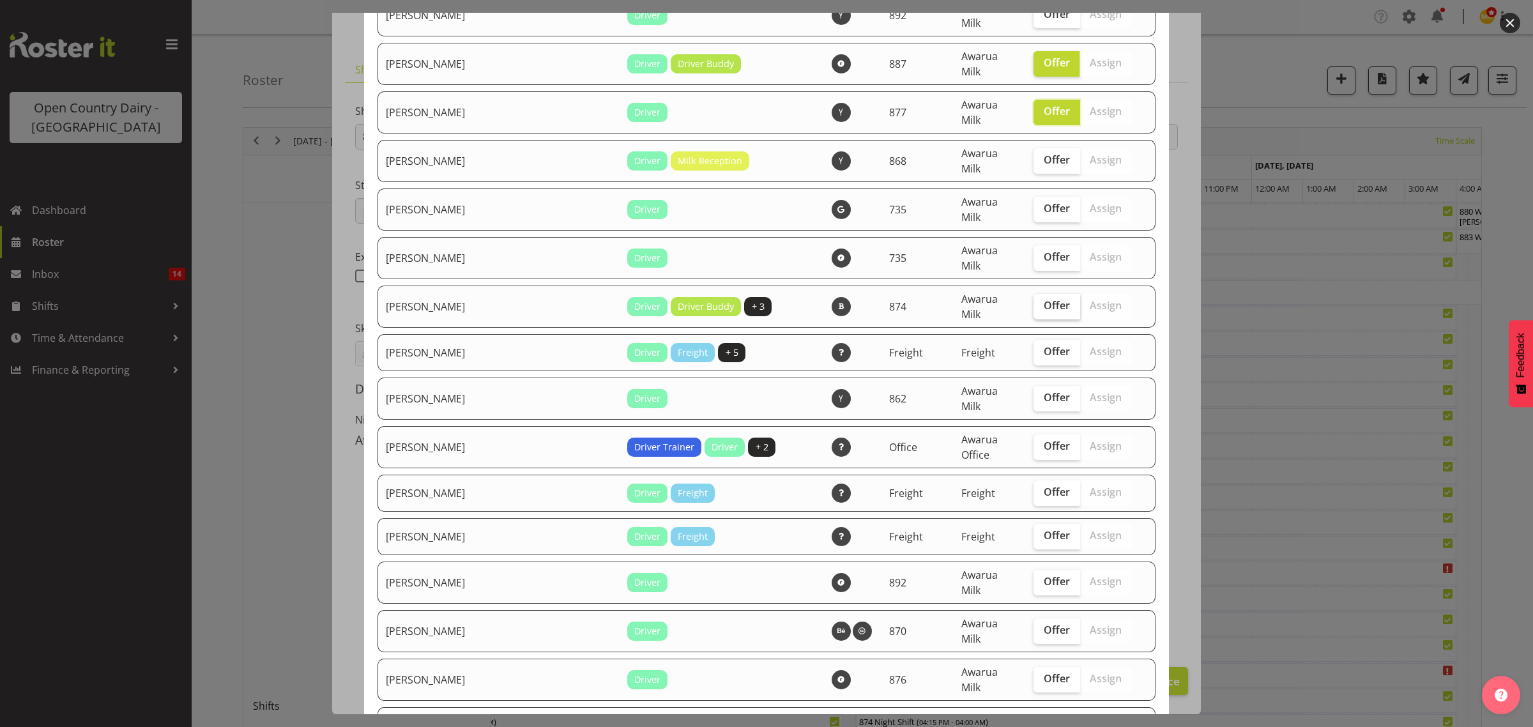
scroll to position [719, 0]
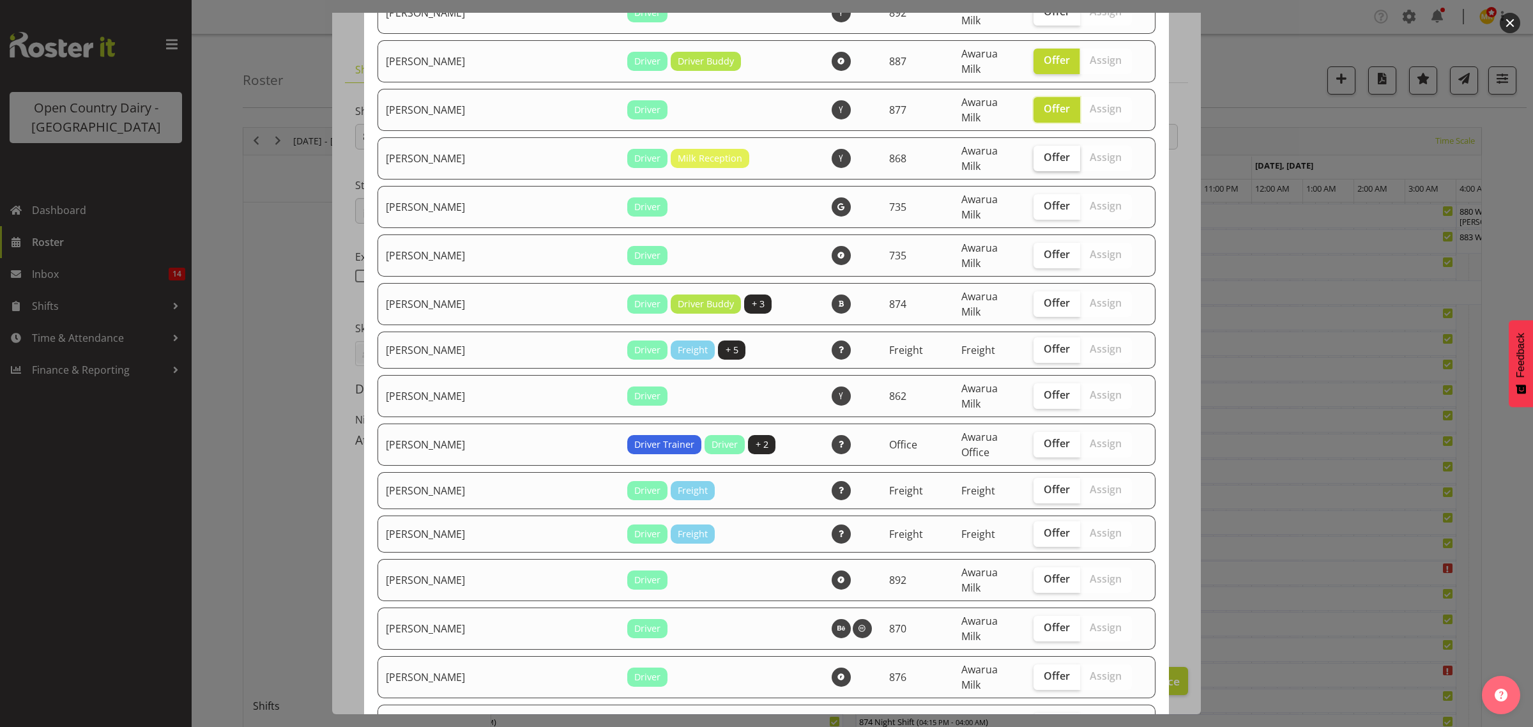
click at [1033, 146] on label "Offer" at bounding box center [1056, 159] width 47 height 26
click at [1033, 153] on input "Offer" at bounding box center [1037, 157] width 8 height 8
checkbox input "true"
click at [1044, 248] on span "Offer" at bounding box center [1057, 254] width 26 height 13
click at [1033, 250] on input "Offer" at bounding box center [1037, 254] width 8 height 8
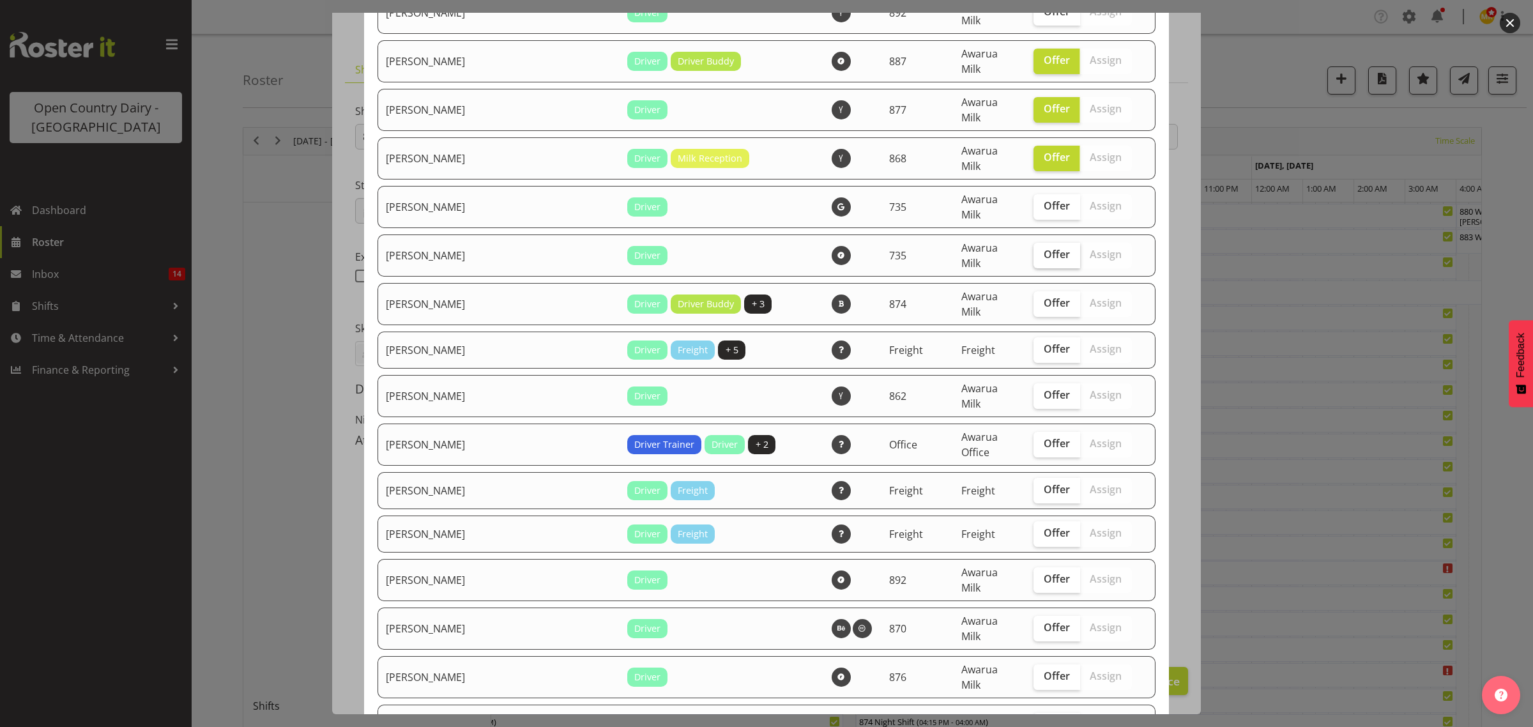
checkbox input "true"
click at [1044, 296] on span "Offer" at bounding box center [1057, 302] width 26 height 13
click at [1033, 299] on input "Offer" at bounding box center [1037, 303] width 8 height 8
checkbox input "true"
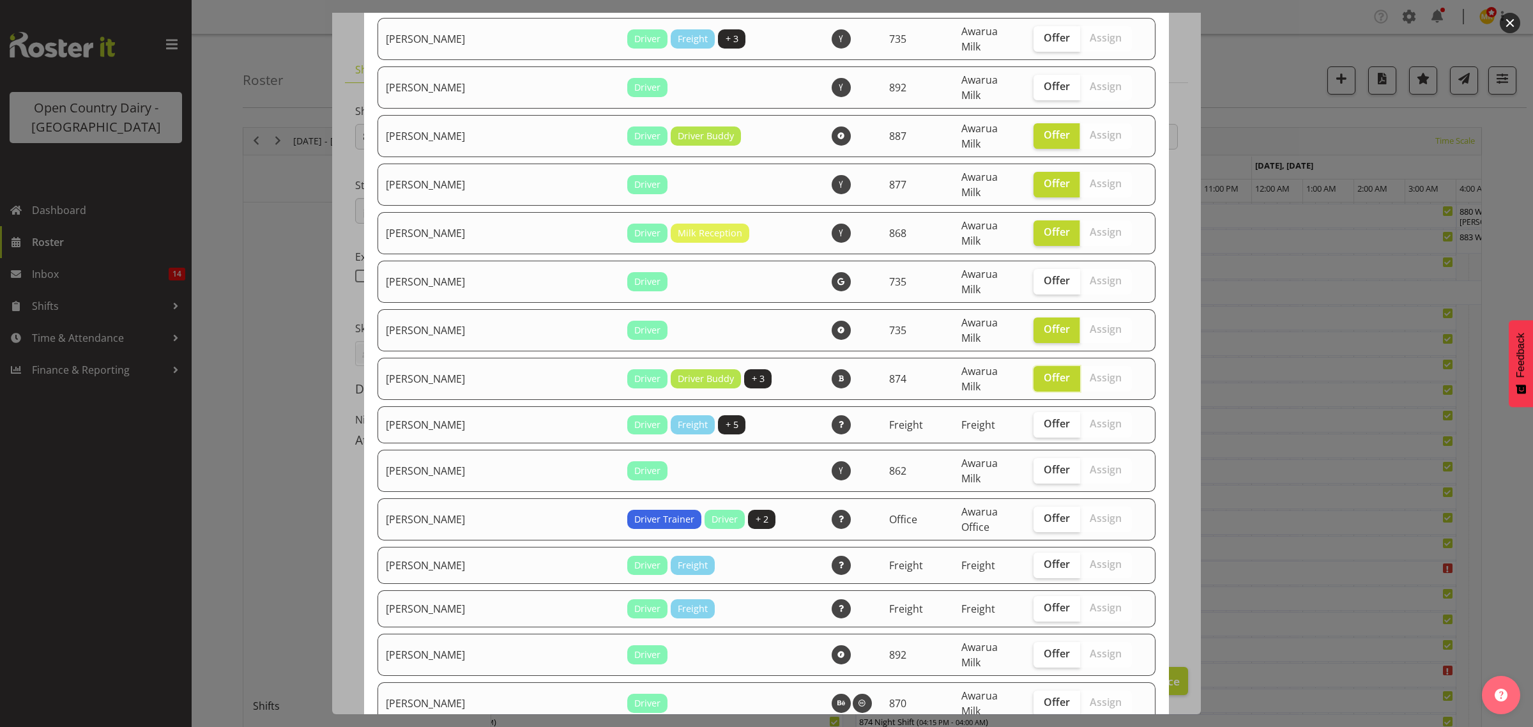
scroll to position [639, 0]
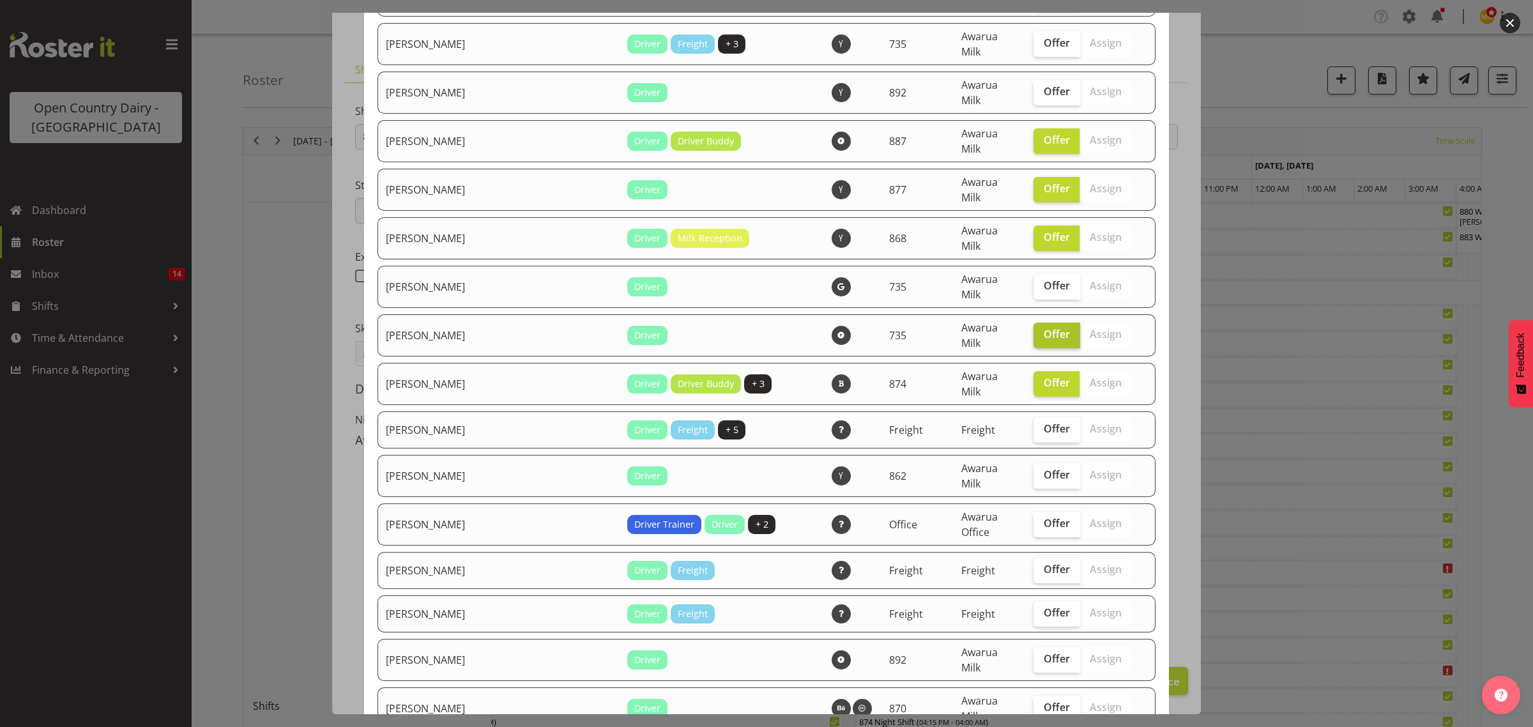
click at [1044, 328] on span "Offer" at bounding box center [1057, 334] width 26 height 13
click at [1033, 330] on input "Offer" at bounding box center [1037, 334] width 8 height 8
checkbox input "false"
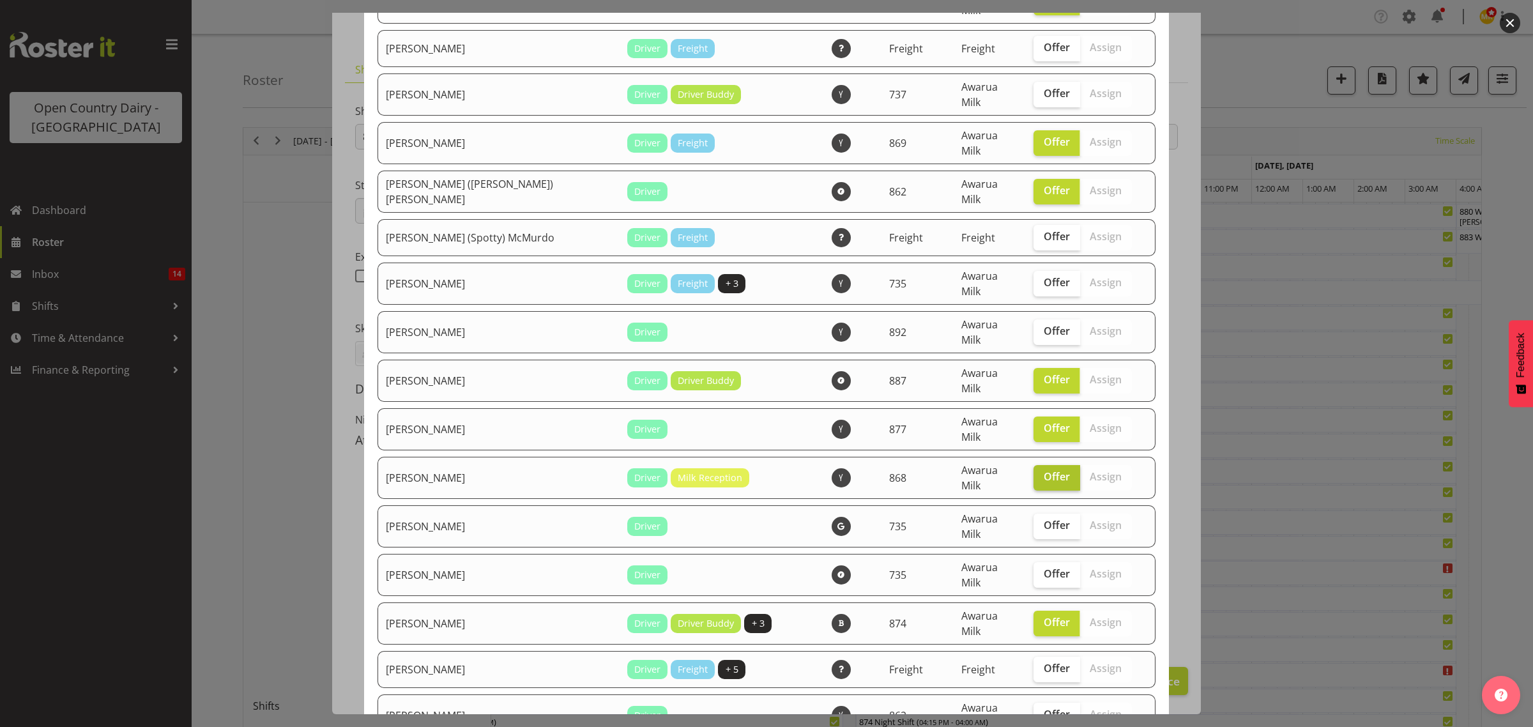
click at [1044, 470] on span "Offer" at bounding box center [1057, 476] width 26 height 13
click at [1033, 473] on input "Offer" at bounding box center [1037, 477] width 8 height 8
checkbox input "false"
click at [1028, 408] on td "Offer Assign" at bounding box center [1083, 429] width 114 height 42
click at [1044, 422] on span "Offer" at bounding box center [1057, 428] width 26 height 13
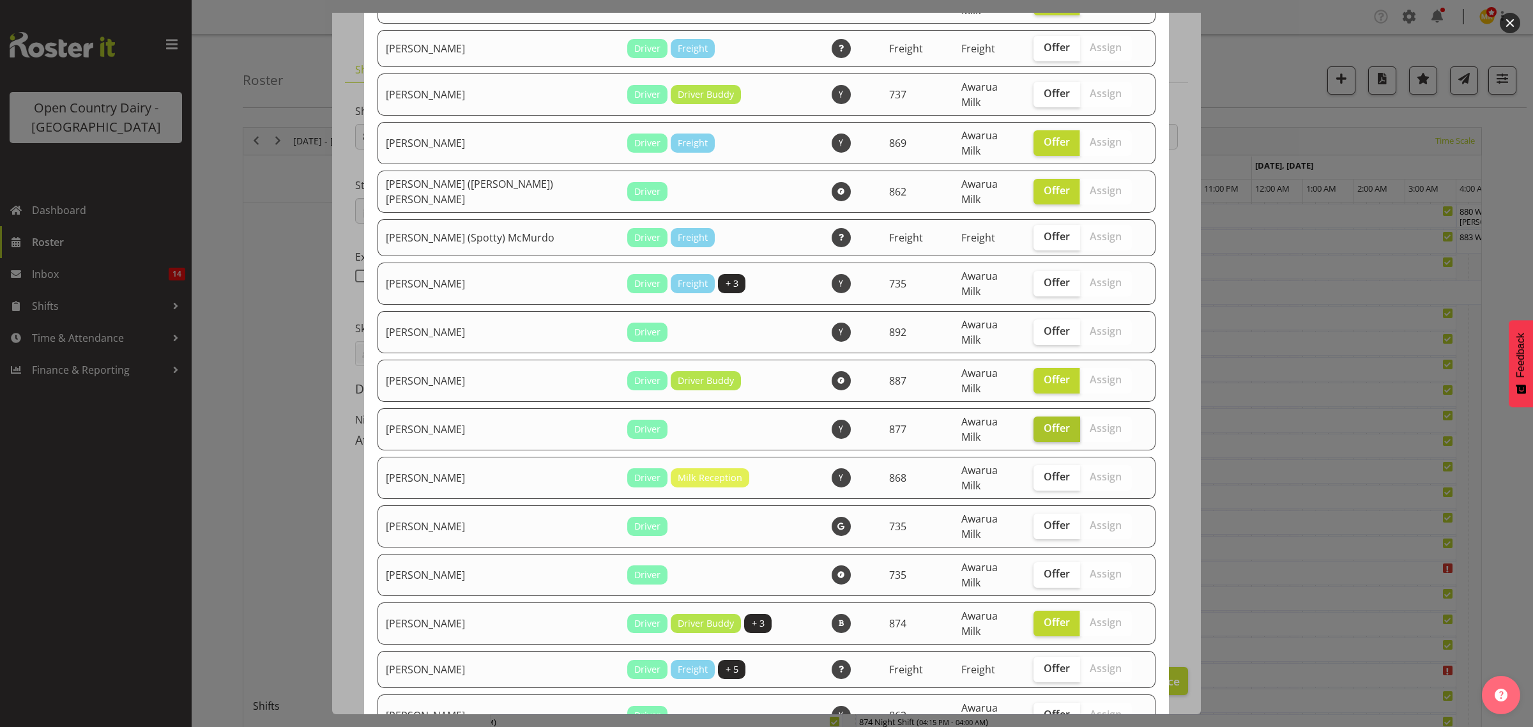
click at [1033, 424] on input "Offer" at bounding box center [1037, 428] width 8 height 8
checkbox input "false"
click at [1044, 373] on span "Offer" at bounding box center [1057, 379] width 26 height 13
click at [1033, 376] on input "Offer" at bounding box center [1037, 380] width 8 height 8
checkbox input "false"
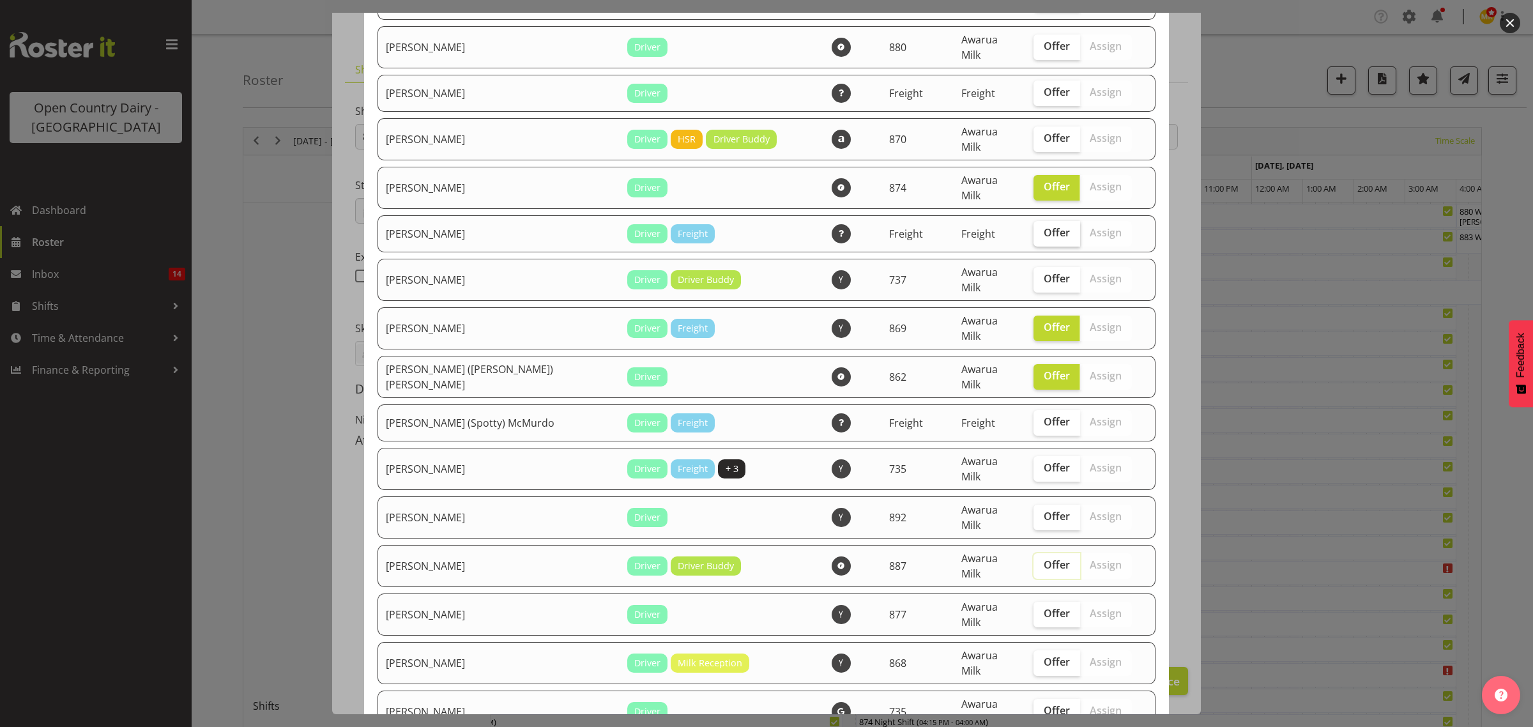
scroll to position [80, 0]
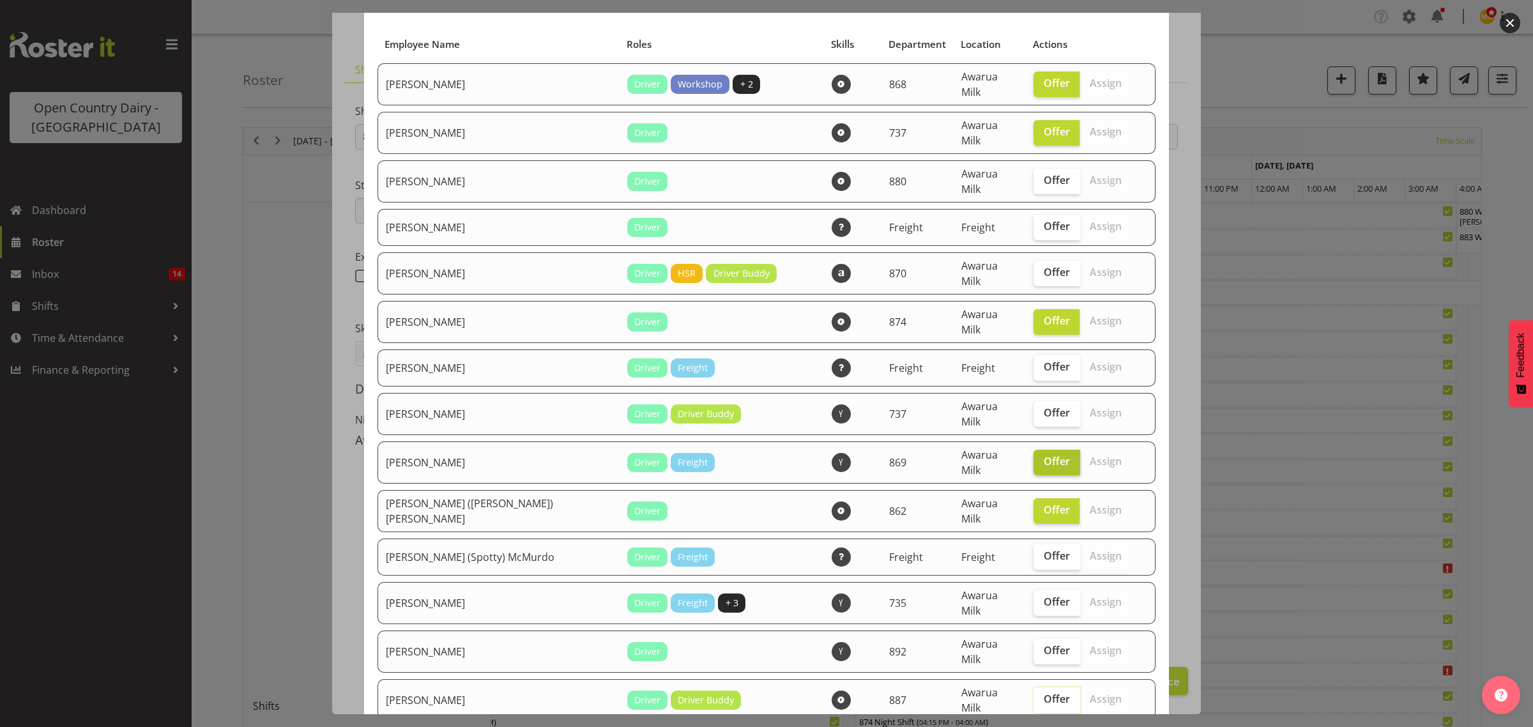
click at [1033, 450] on label "Offer" at bounding box center [1056, 463] width 47 height 26
click at [1033, 457] on input "Offer" at bounding box center [1037, 461] width 8 height 8
checkbox input "false"
click at [1044, 503] on span "Offer" at bounding box center [1057, 509] width 26 height 13
click at [1033, 506] on input "Offer" at bounding box center [1037, 510] width 8 height 8
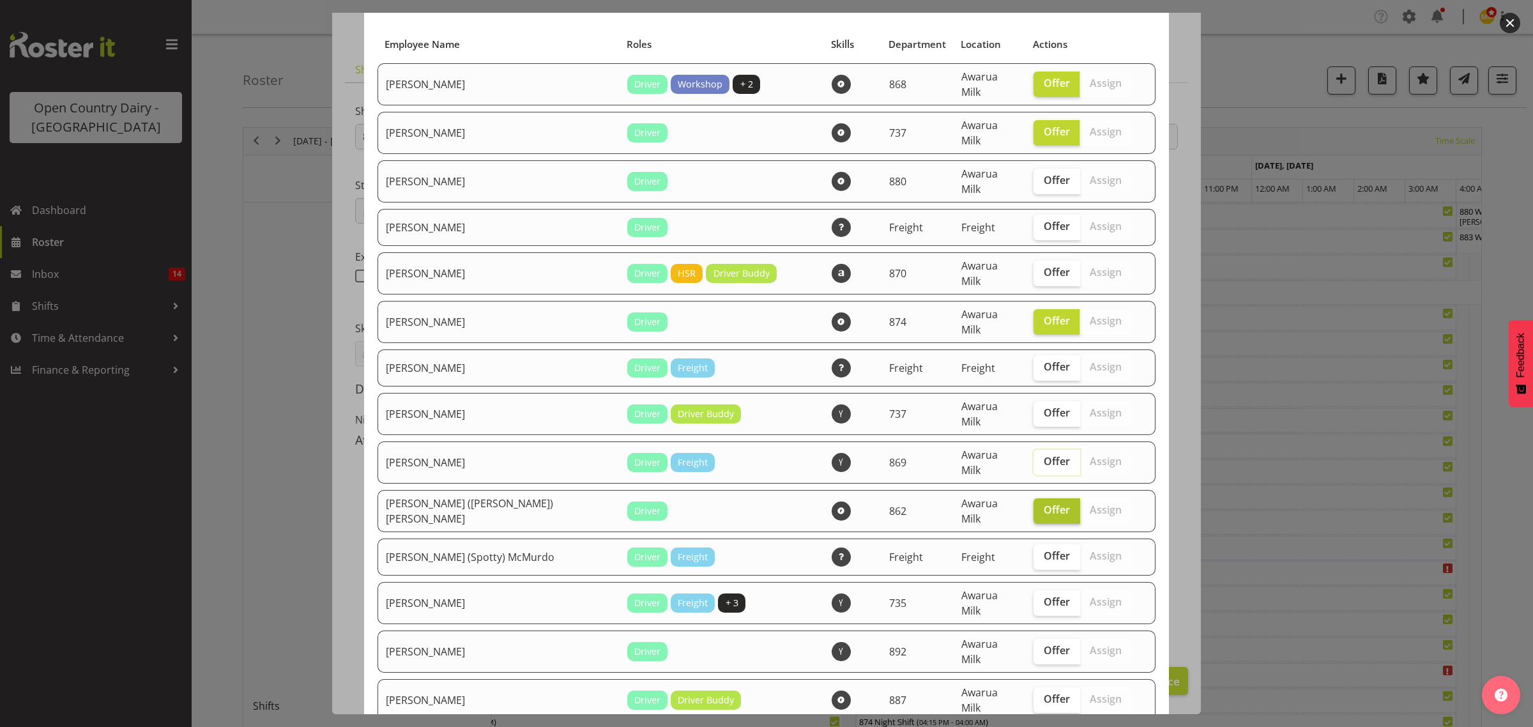
checkbox input "false"
click at [1044, 314] on span "Offer" at bounding box center [1057, 320] width 26 height 13
click at [1036, 317] on input "Offer" at bounding box center [1037, 321] width 8 height 8
checkbox input "false"
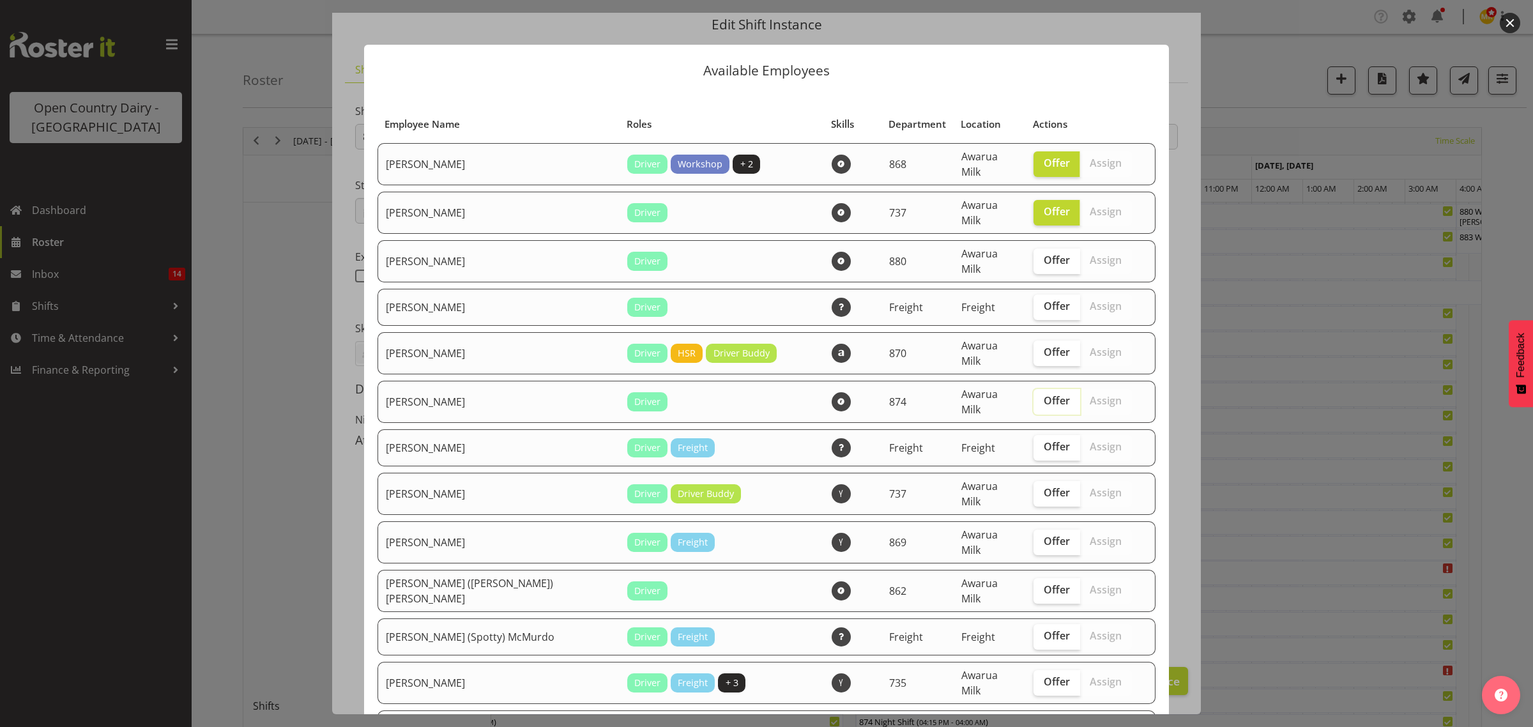
click at [1044, 205] on span "Offer" at bounding box center [1057, 211] width 26 height 13
click at [1033, 208] on input "Offer" at bounding box center [1037, 212] width 8 height 8
checkbox input "false"
click at [1044, 158] on span "Offer" at bounding box center [1057, 162] width 26 height 13
click at [1033, 159] on input "Offer" at bounding box center [1037, 163] width 8 height 8
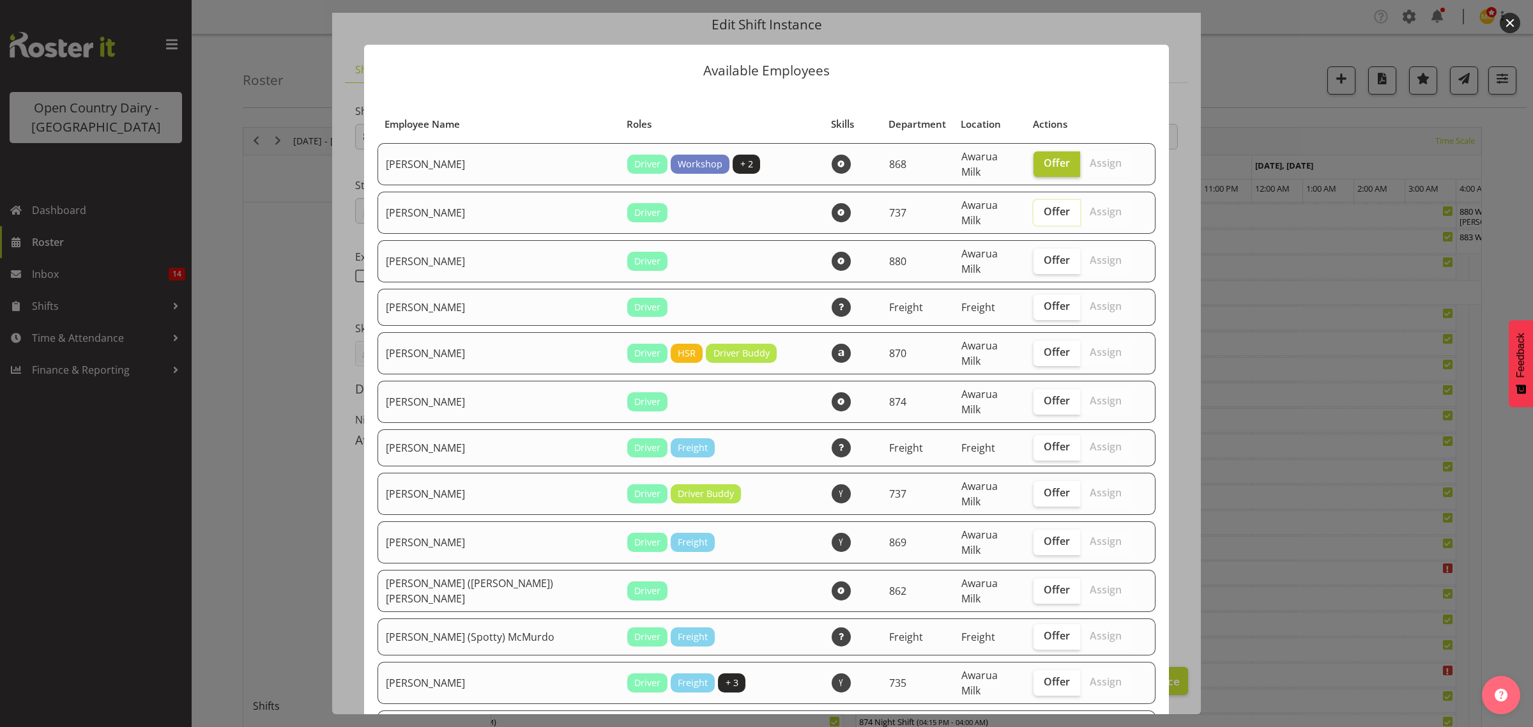
checkbox input "false"
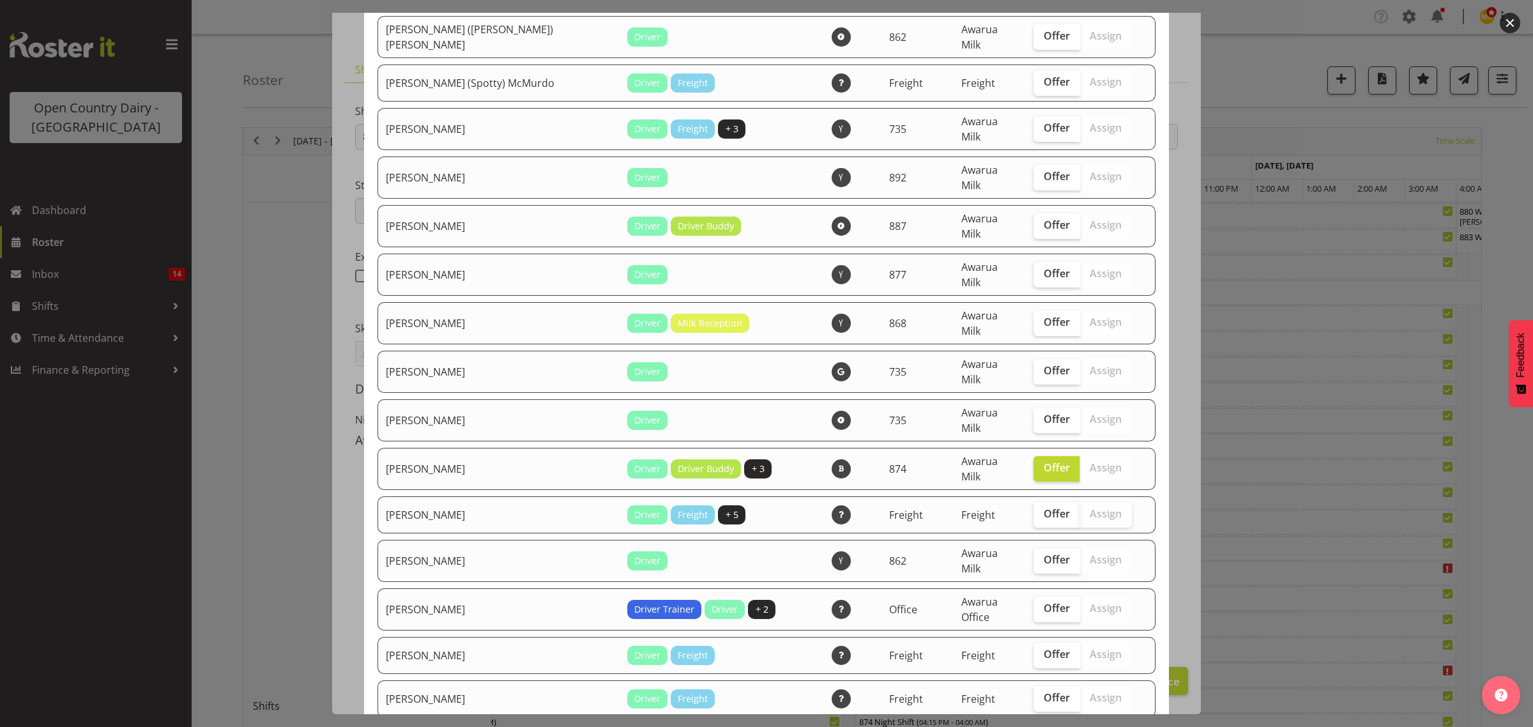
scroll to position [559, 0]
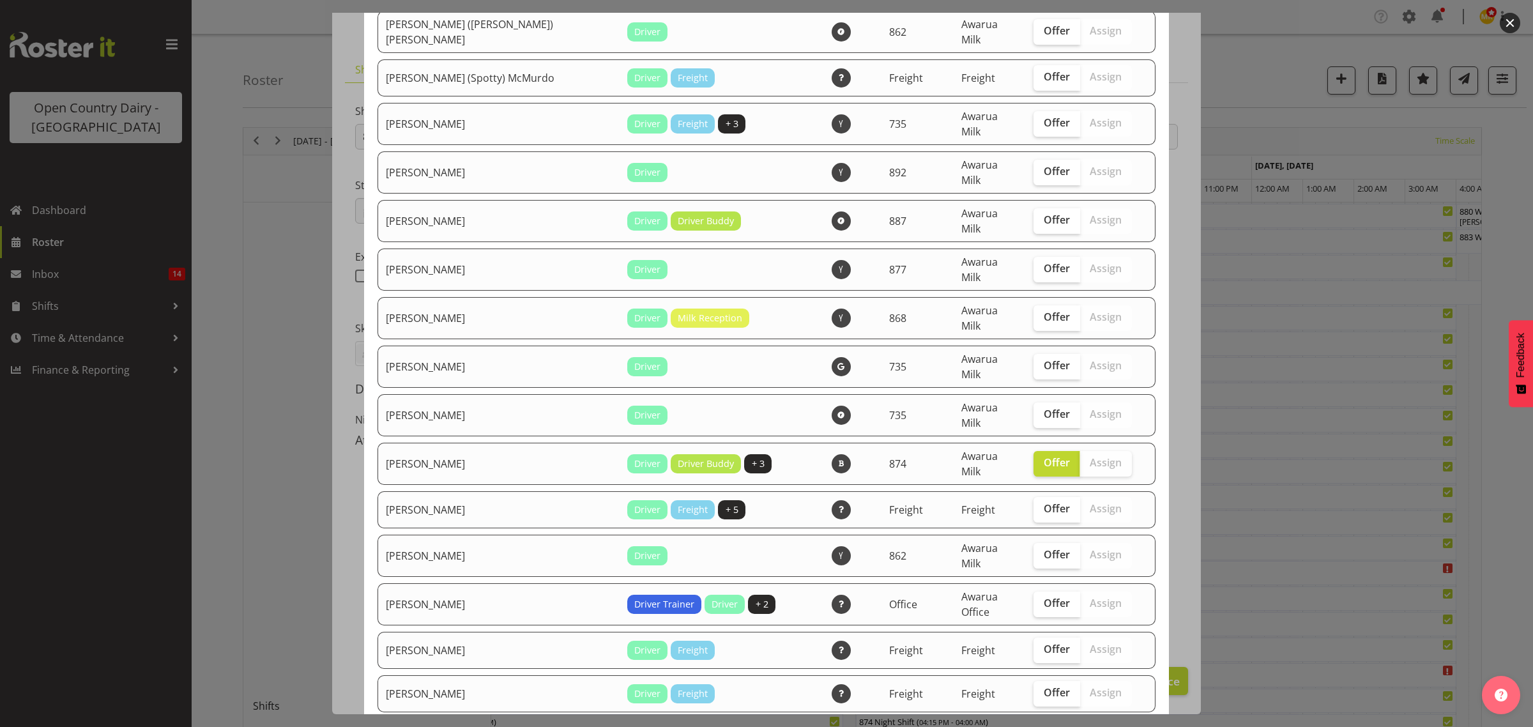
click at [1090, 456] on span "Assign" at bounding box center [1106, 462] width 32 height 13
click at [1044, 456] on span "Offer" at bounding box center [1057, 462] width 26 height 13
click at [1038, 459] on input "Offer" at bounding box center [1037, 463] width 8 height 8
checkbox input "false"
click at [1090, 456] on span "Assign" at bounding box center [1106, 462] width 32 height 13
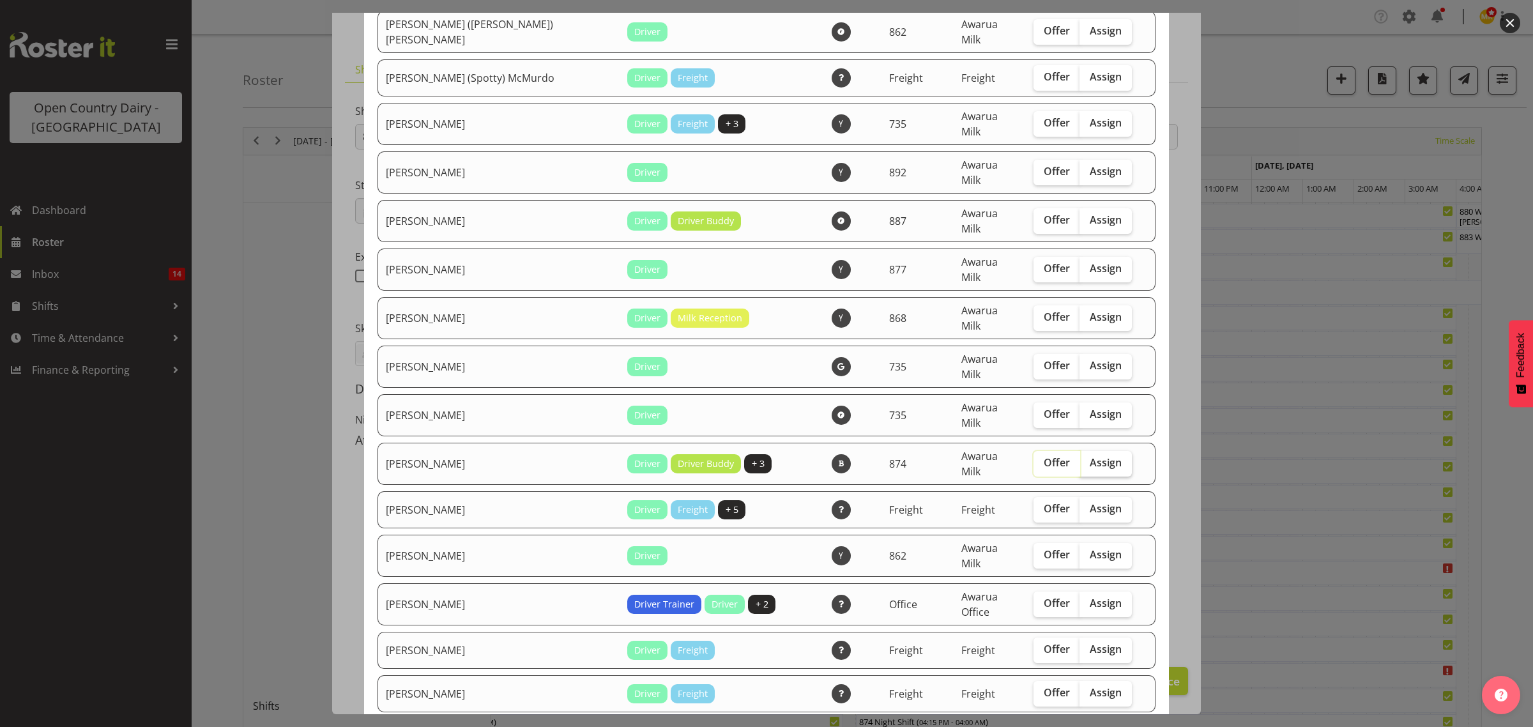
click at [1079, 459] on input "Assign" at bounding box center [1083, 463] width 8 height 8
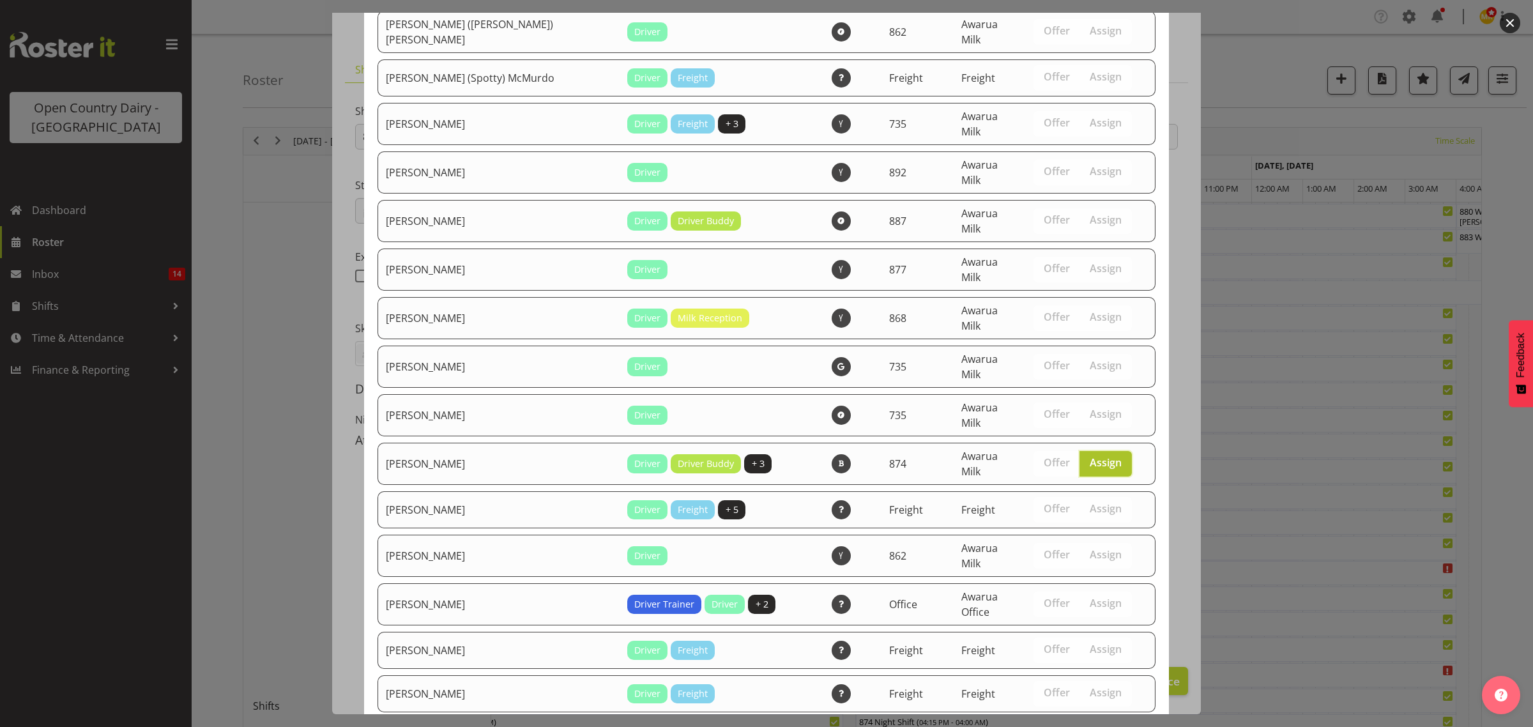
click at [1090, 456] on span "Assign" at bounding box center [1106, 462] width 32 height 13
click at [1079, 459] on input "Assign" at bounding box center [1083, 463] width 8 height 8
checkbox input "false"
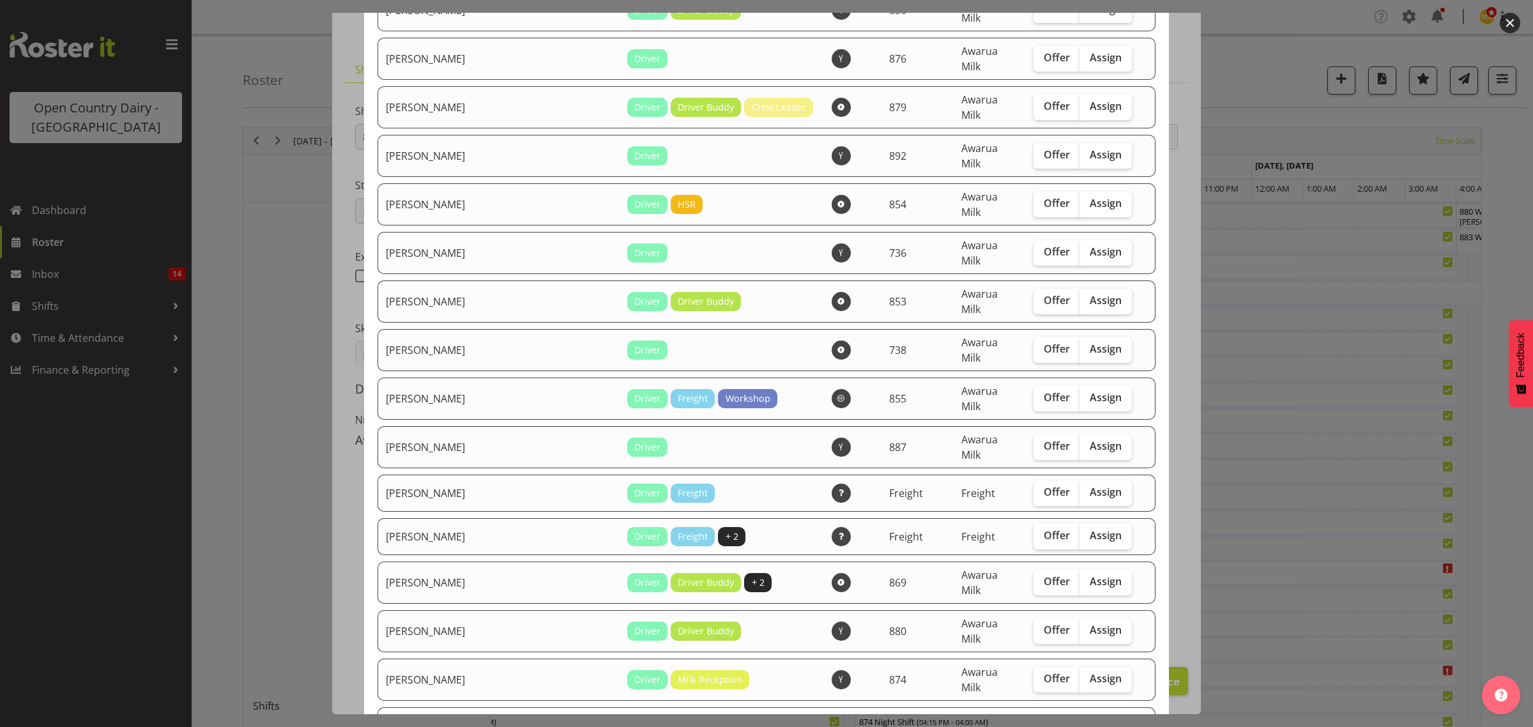
scroll to position [1916, 0]
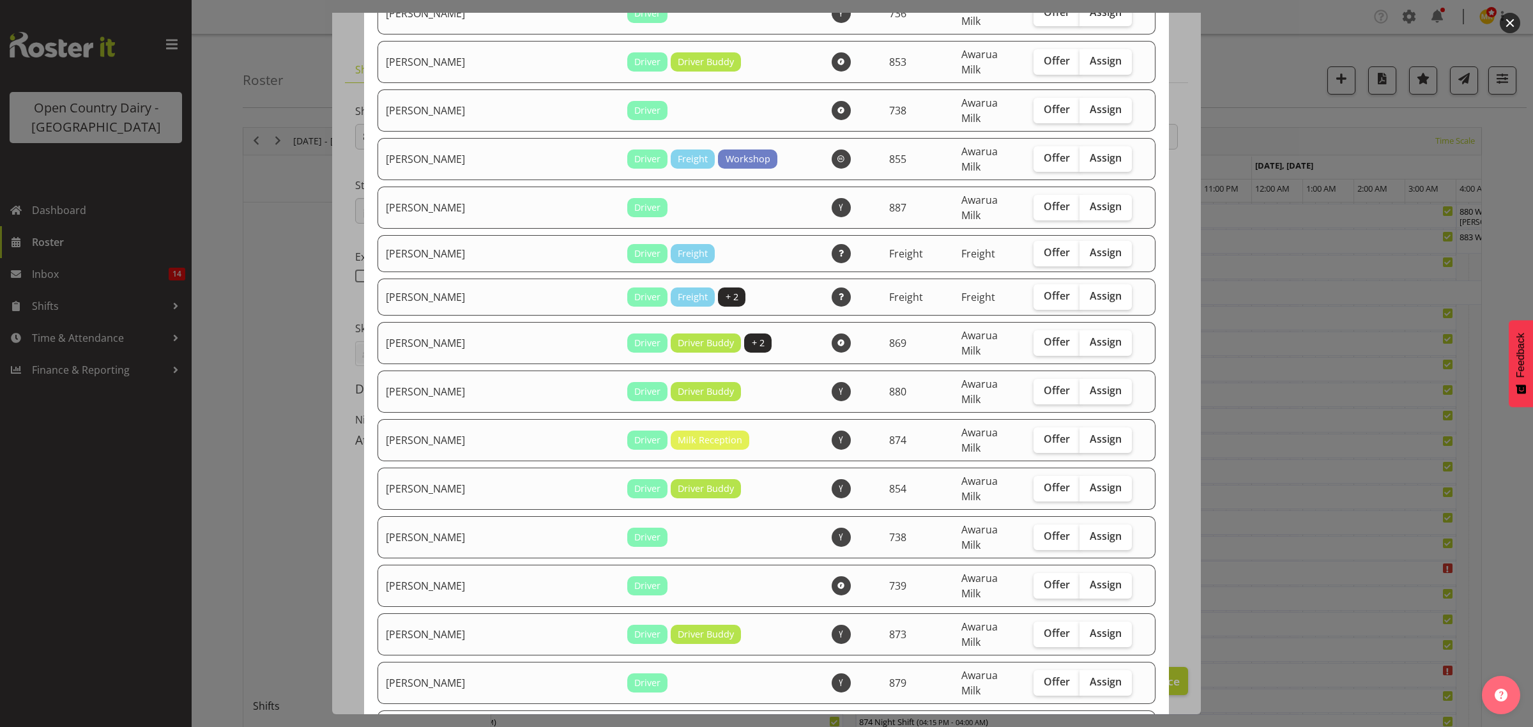
click at [1509, 20] on button "button" at bounding box center [1510, 23] width 20 height 20
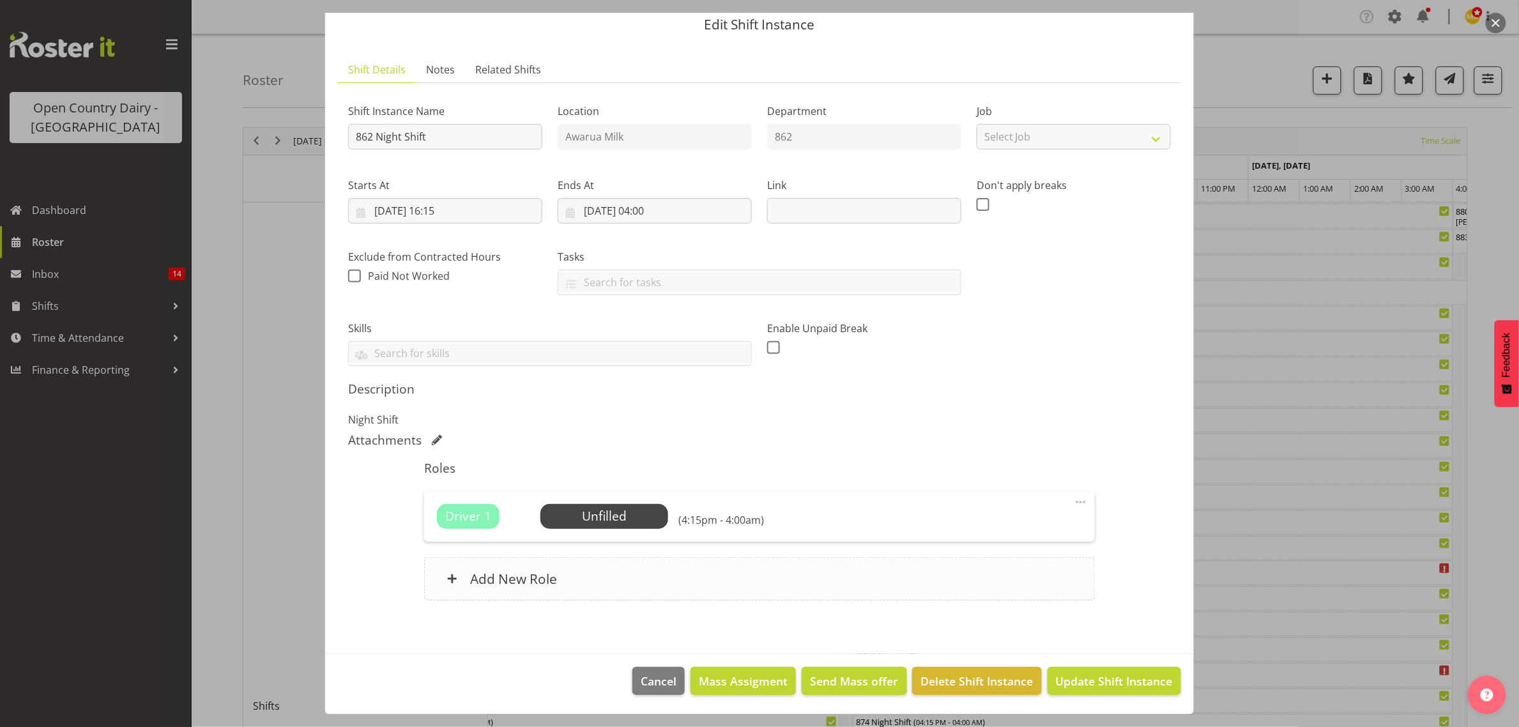
click at [576, 572] on div "Add New Role" at bounding box center [759, 578] width 670 height 43
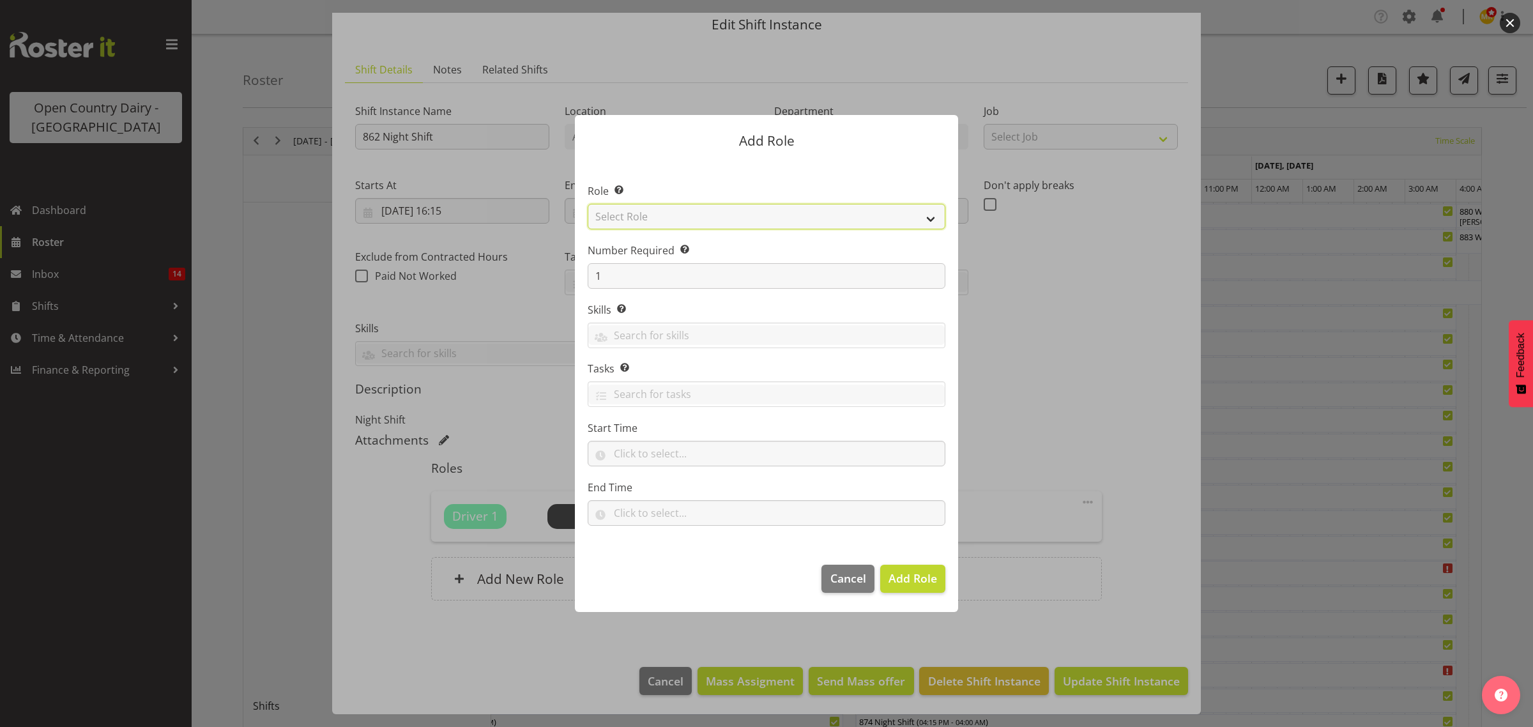
click at [764, 206] on select "Select Role Crew Leader Driver Driver Assessor Dayshift Driver Assessor Nightsh…" at bounding box center [767, 217] width 358 height 26
select select "1437"
click at [588, 204] on select "Select Role Crew Leader Driver Driver Assessor Dayshift Driver Assessor Nightsh…" at bounding box center [767, 217] width 358 height 26
click at [913, 590] on button "Add Role" at bounding box center [912, 579] width 65 height 28
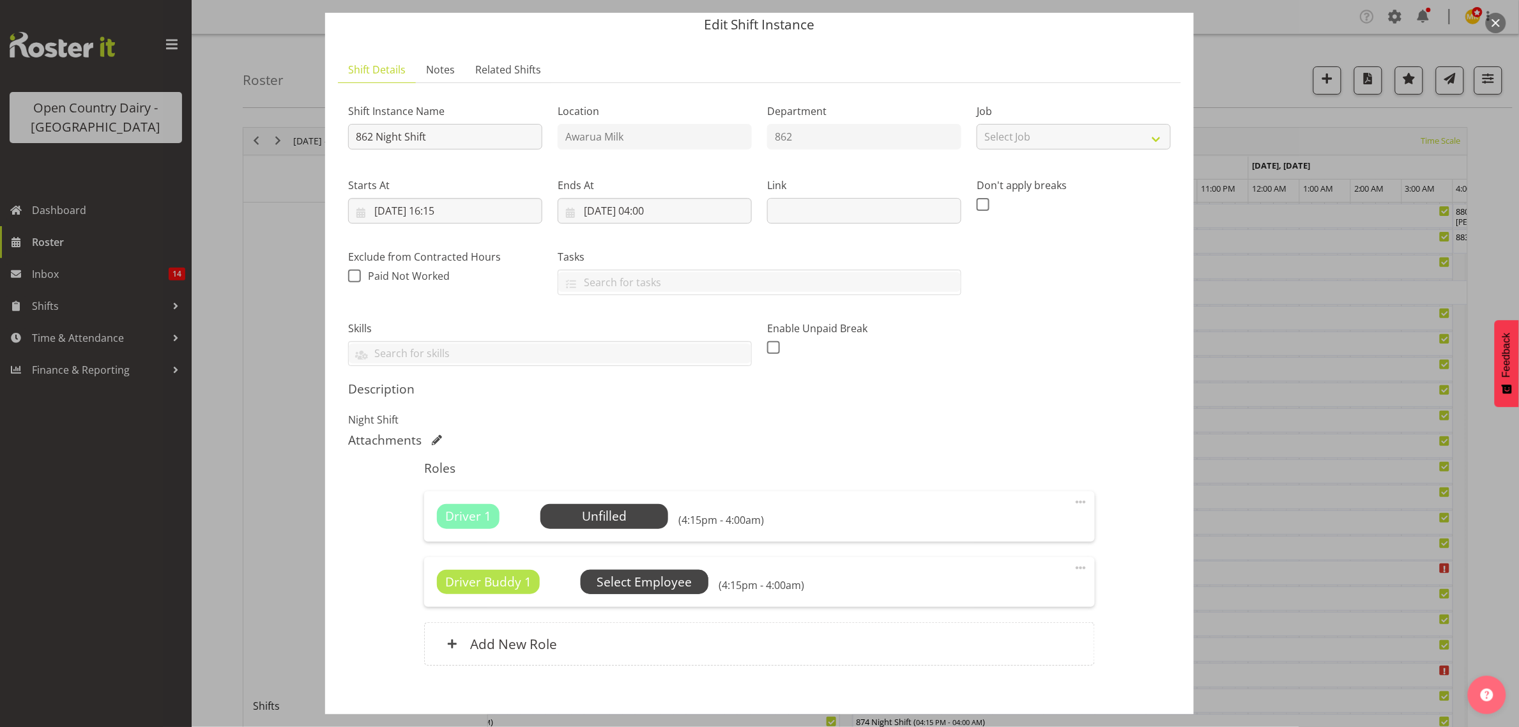
click at [661, 592] on span "Select Employee" at bounding box center [645, 582] width 128 height 24
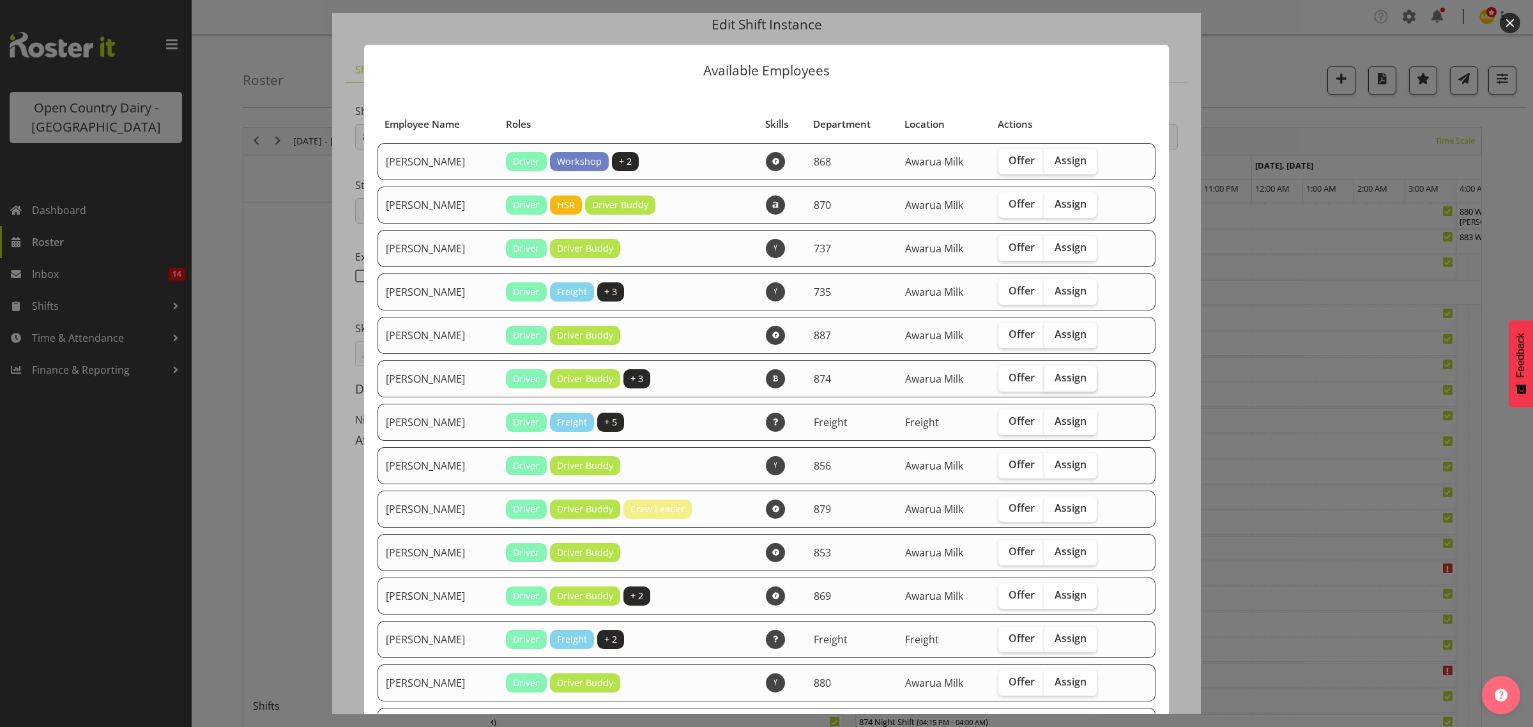
click at [1054, 381] on span "Assign" at bounding box center [1070, 377] width 32 height 13
click at [1053, 381] on input "Assign" at bounding box center [1048, 378] width 8 height 8
checkbox input "true"
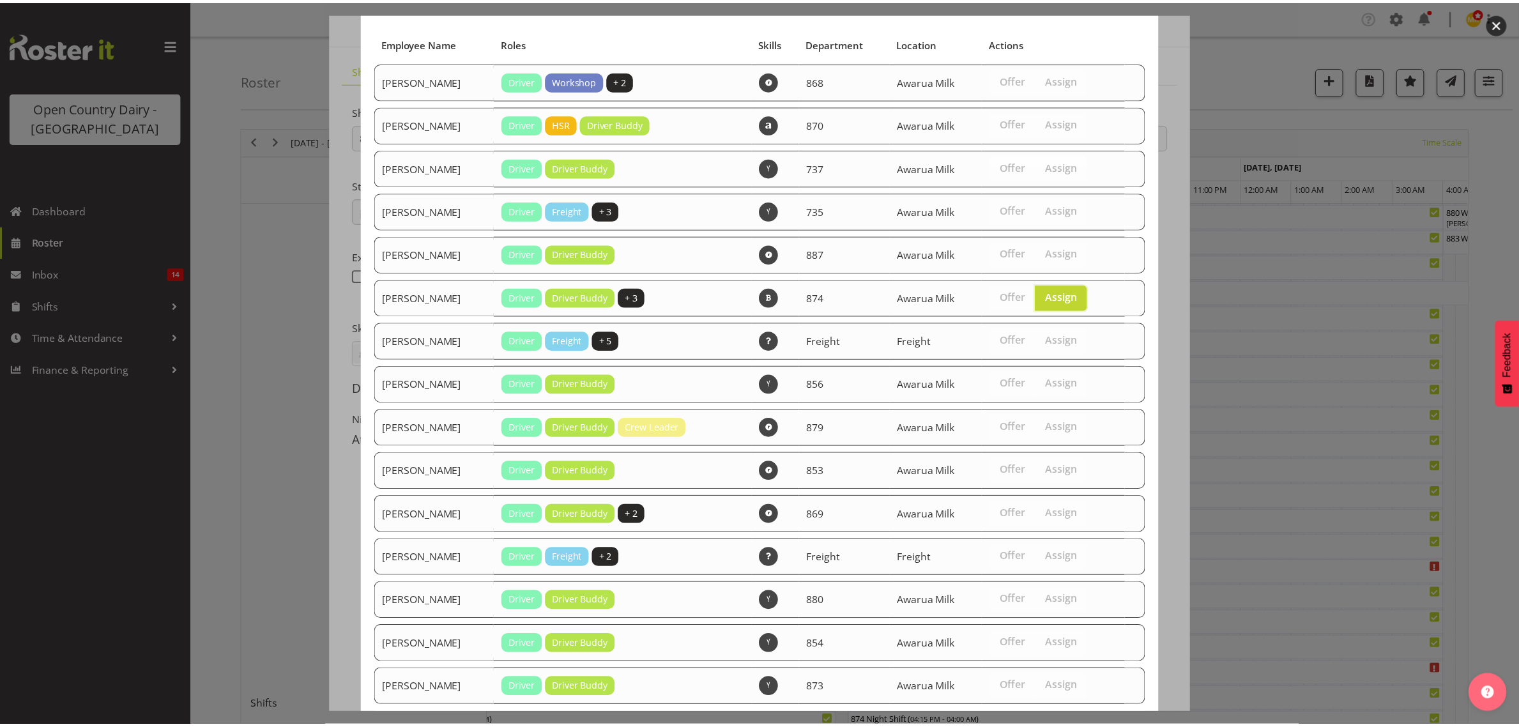
scroll to position [158, 0]
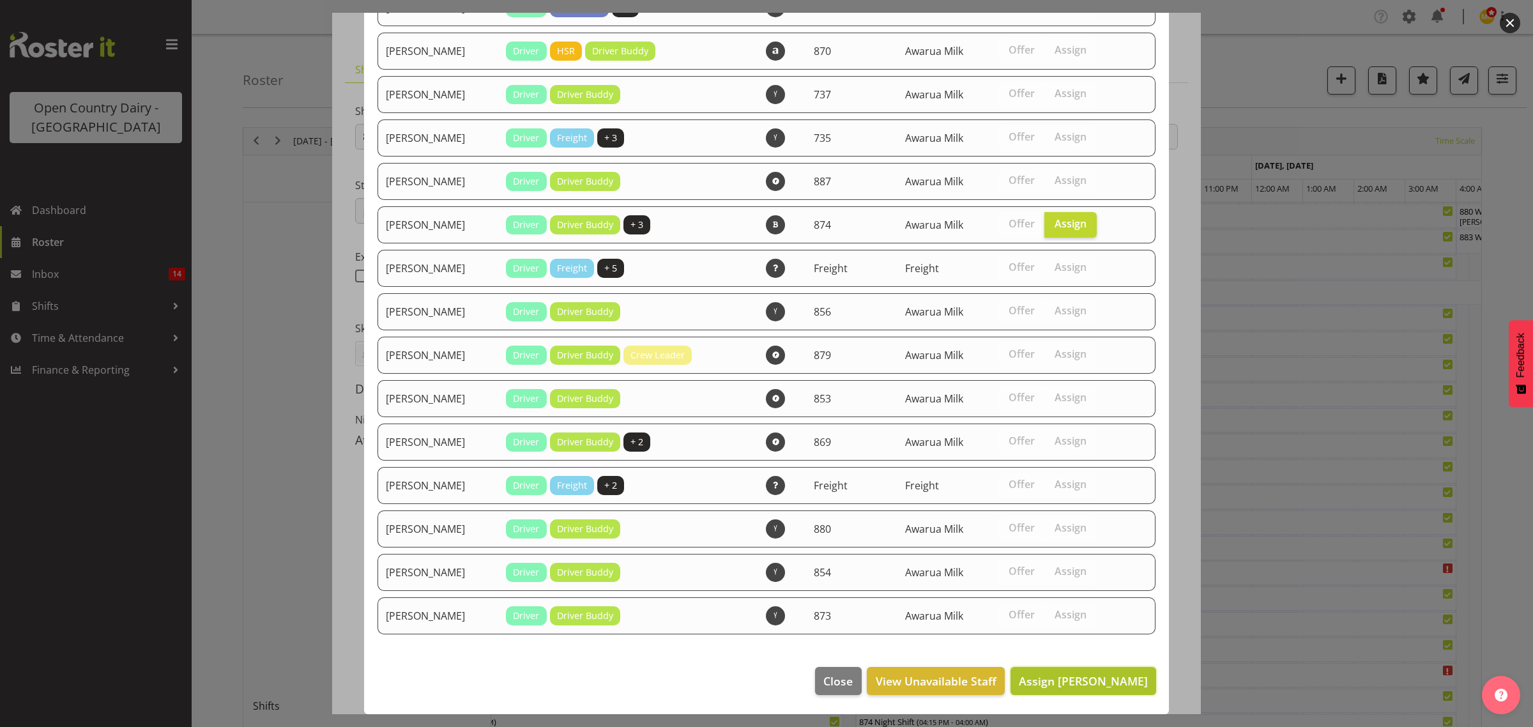
click at [1074, 677] on span "Assign Christopher McRae" at bounding box center [1083, 680] width 129 height 15
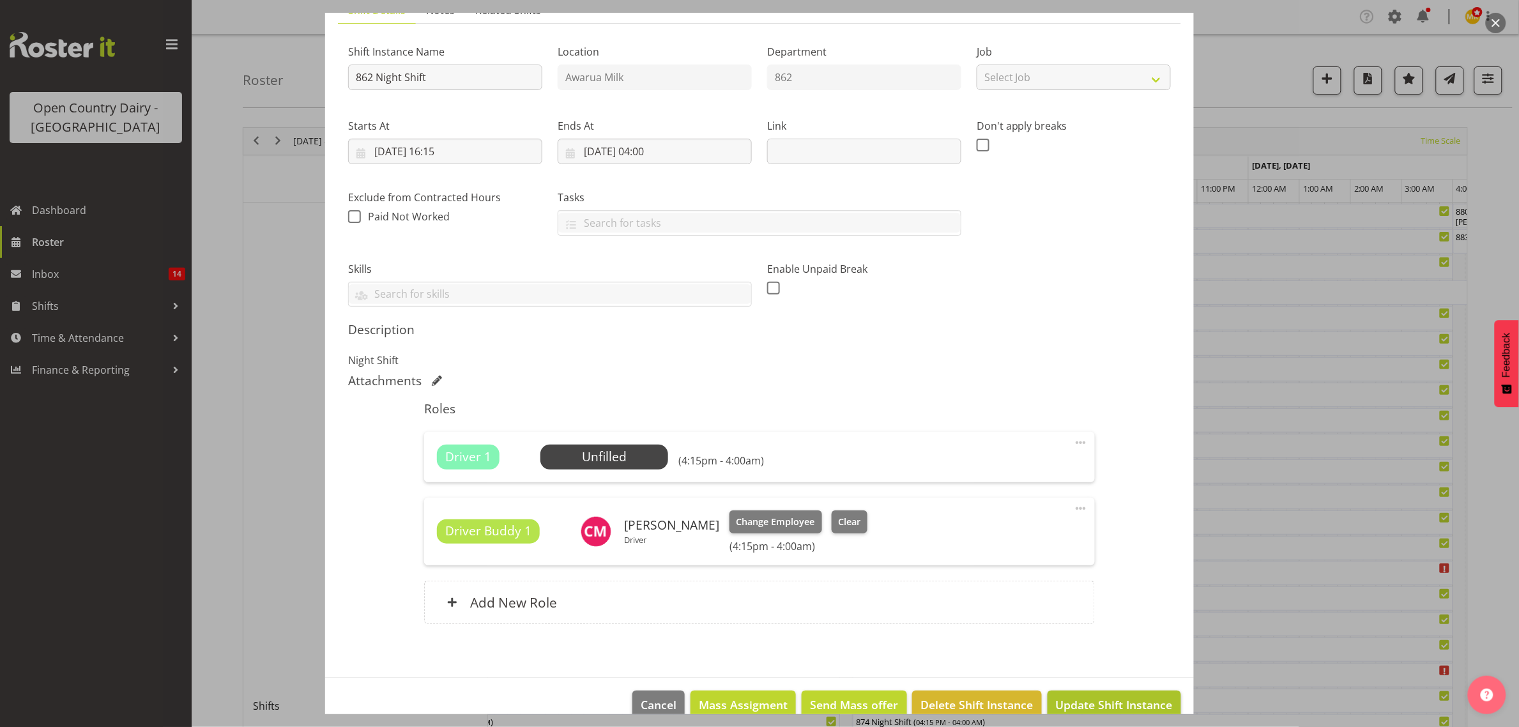
scroll to position [129, 0]
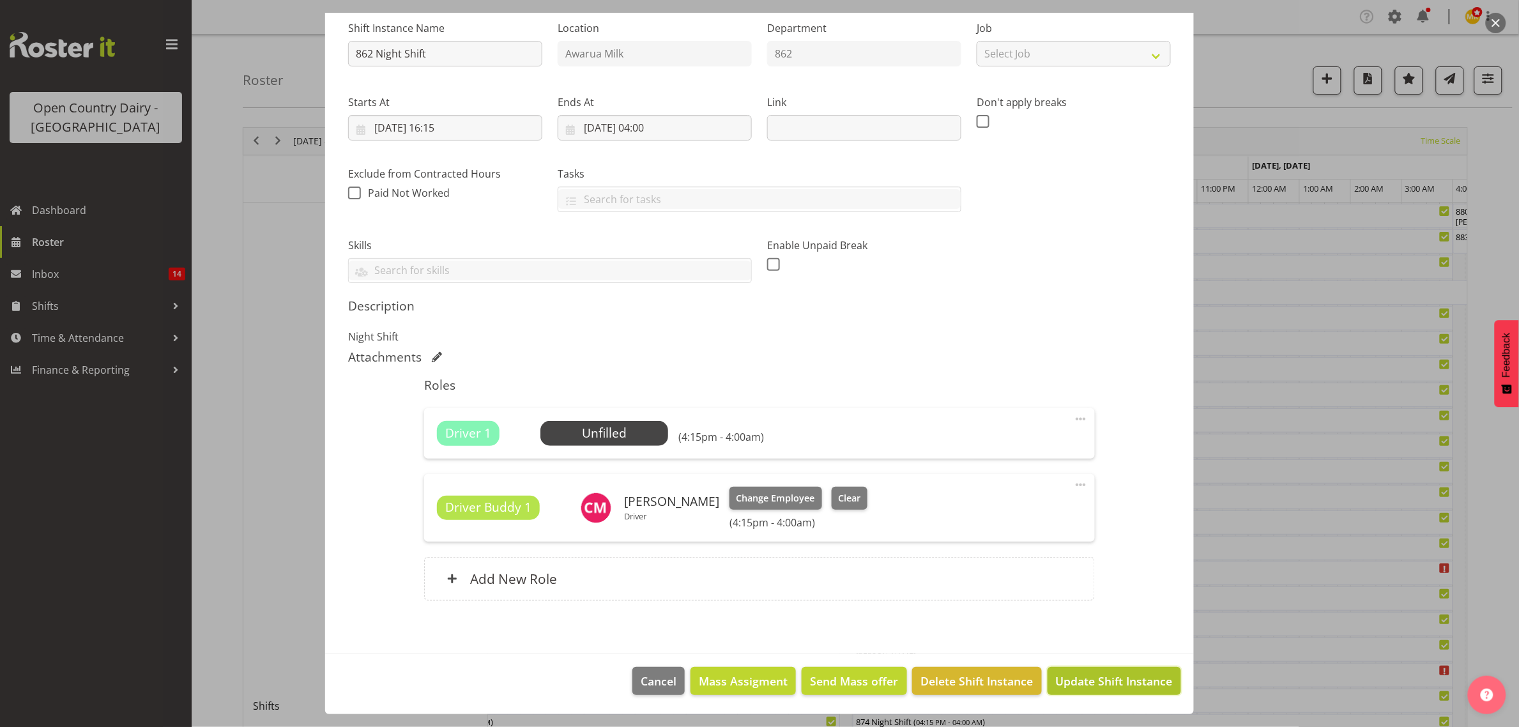
click at [1062, 677] on span "Update Shift Instance" at bounding box center [1114, 681] width 117 height 17
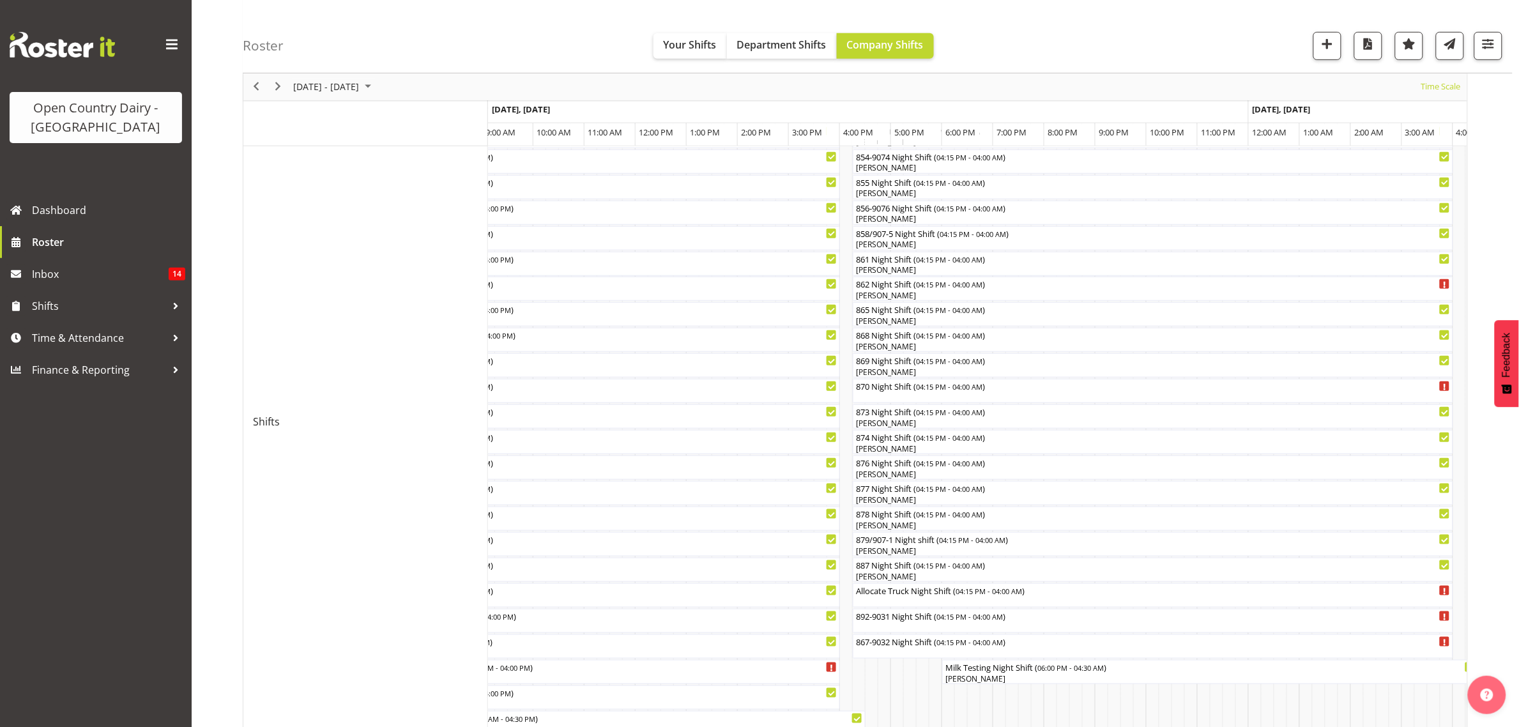
scroll to position [319, 0]
